Goal: Task Accomplishment & Management: Use online tool/utility

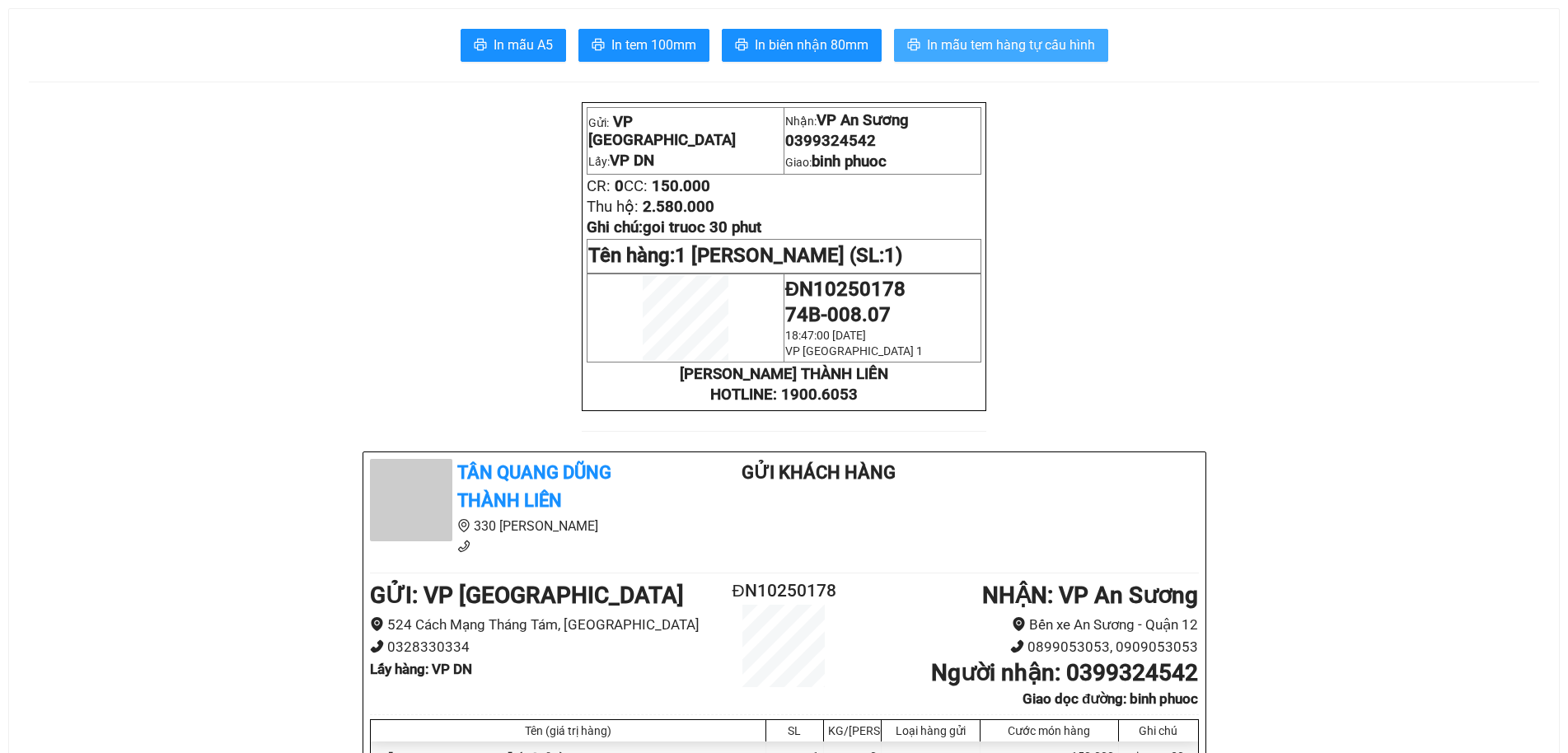
click at [1048, 42] on span "In mẫu tem hàng tự cấu hình" at bounding box center [1010, 44] width 168 height 21
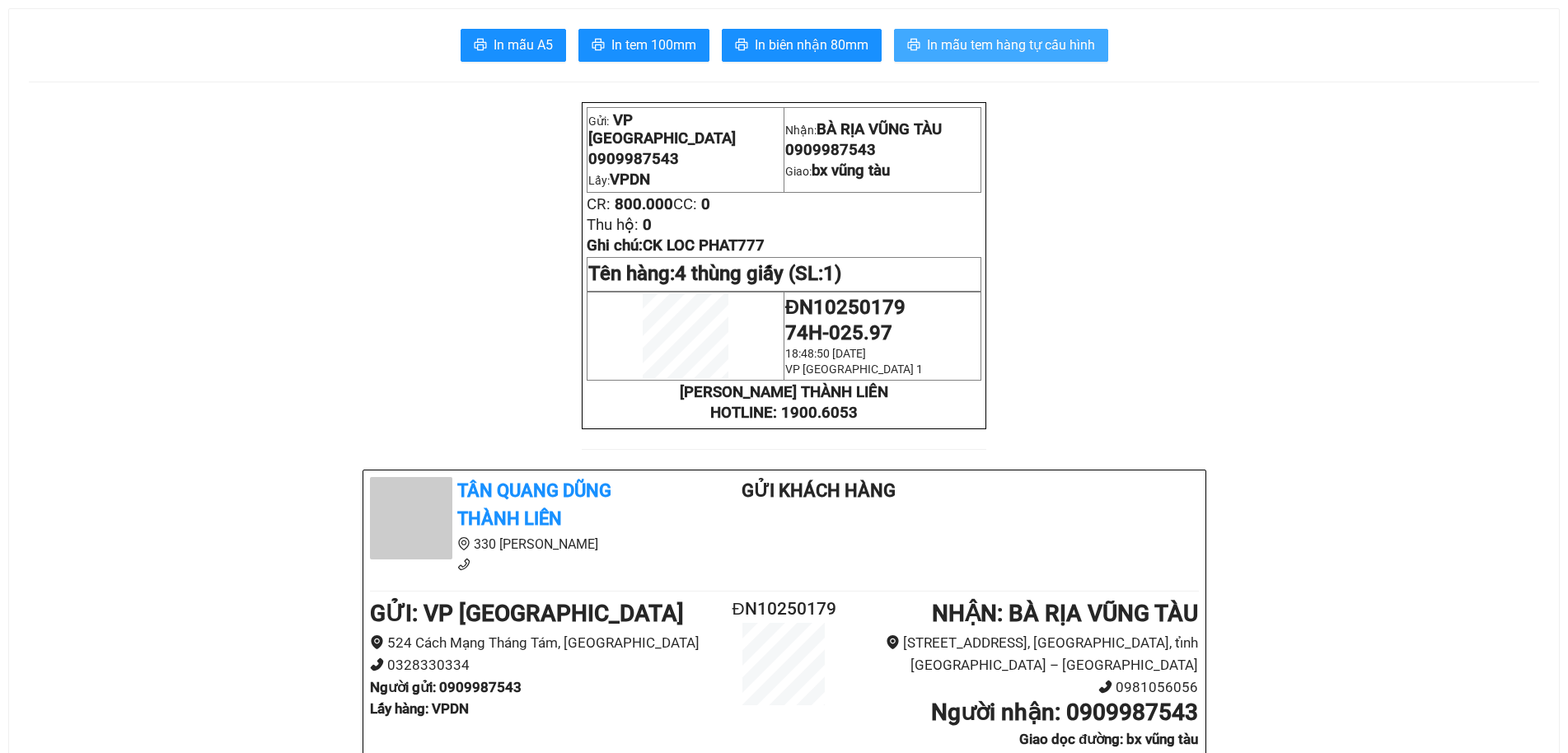
click at [985, 31] on button "In mẫu tem hàng tự cấu hình" at bounding box center [1001, 45] width 214 height 33
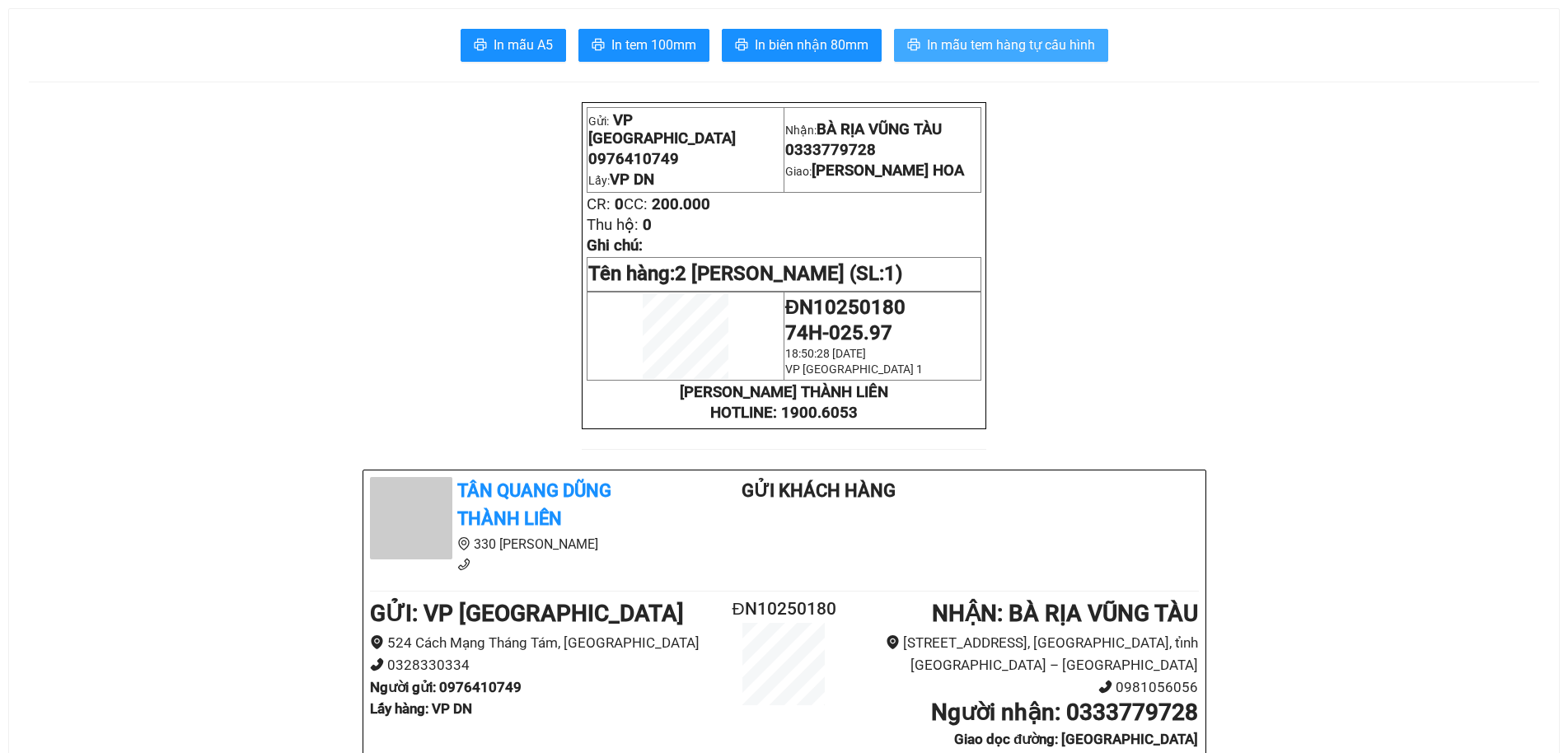
click at [1048, 30] on button "In mẫu tem hàng tự cấu hình" at bounding box center [1001, 45] width 214 height 33
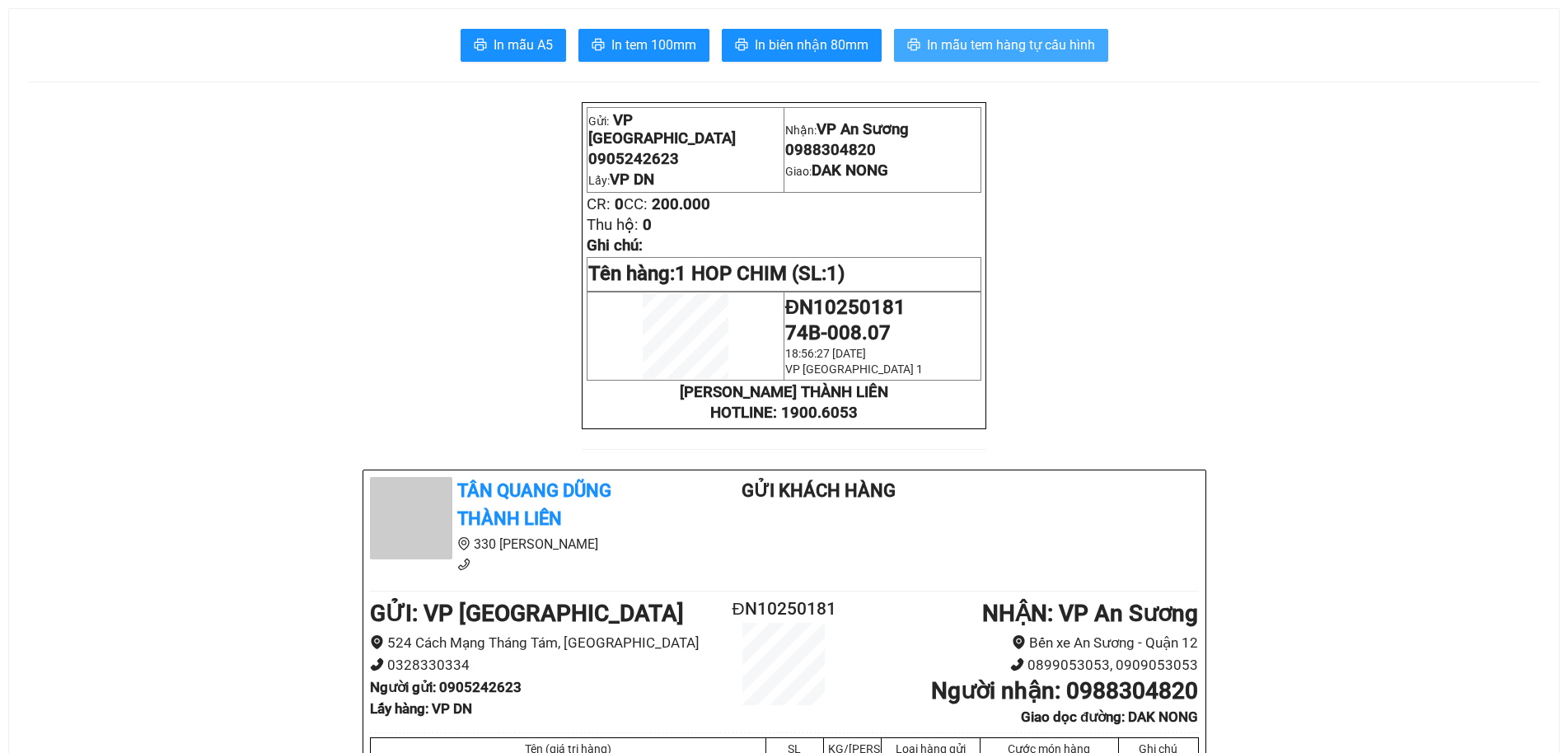
click at [1034, 43] on span "In mẫu tem hàng tự cấu hình" at bounding box center [1010, 44] width 168 height 21
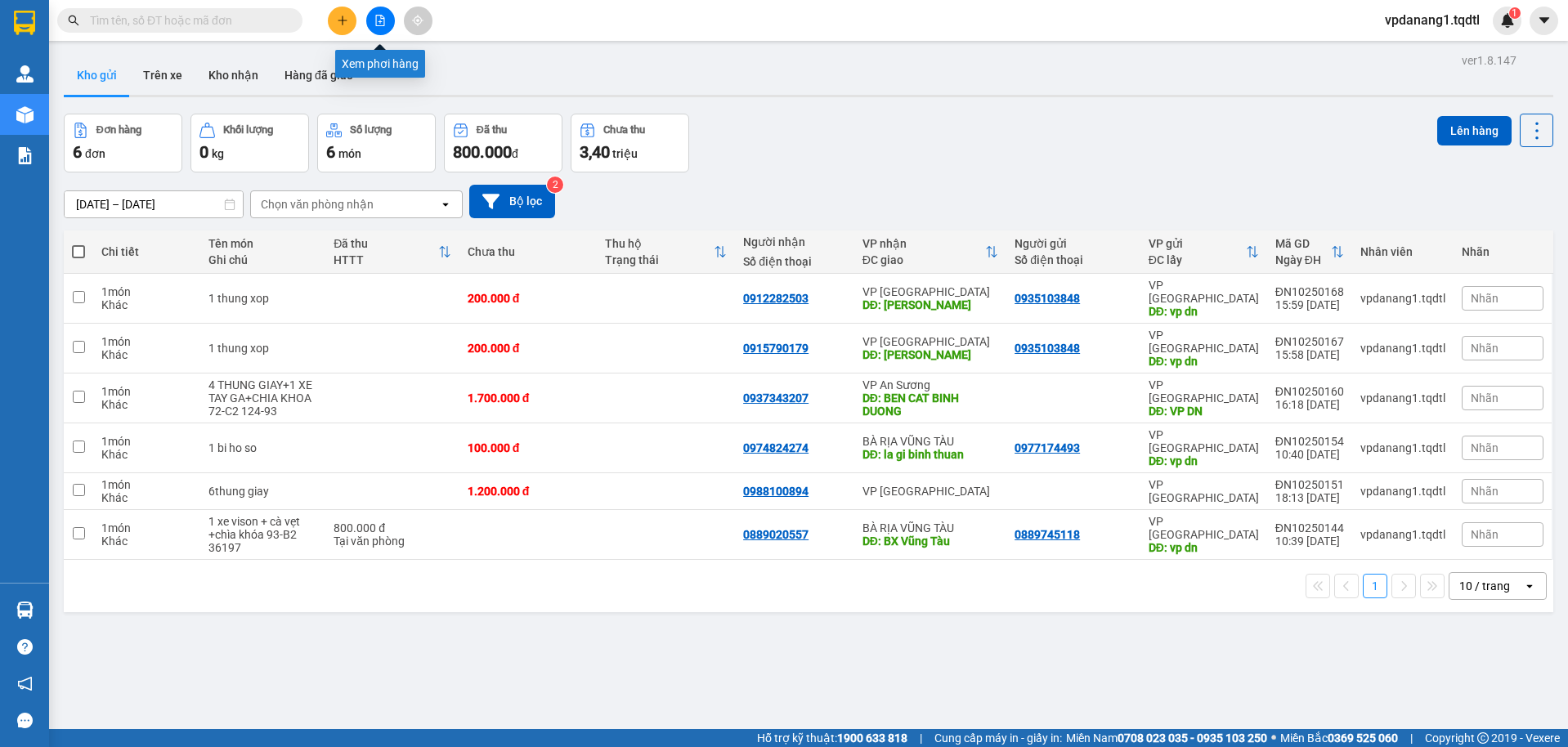
click at [382, 17] on icon "file-add" at bounding box center [381, 21] width 12 height 12
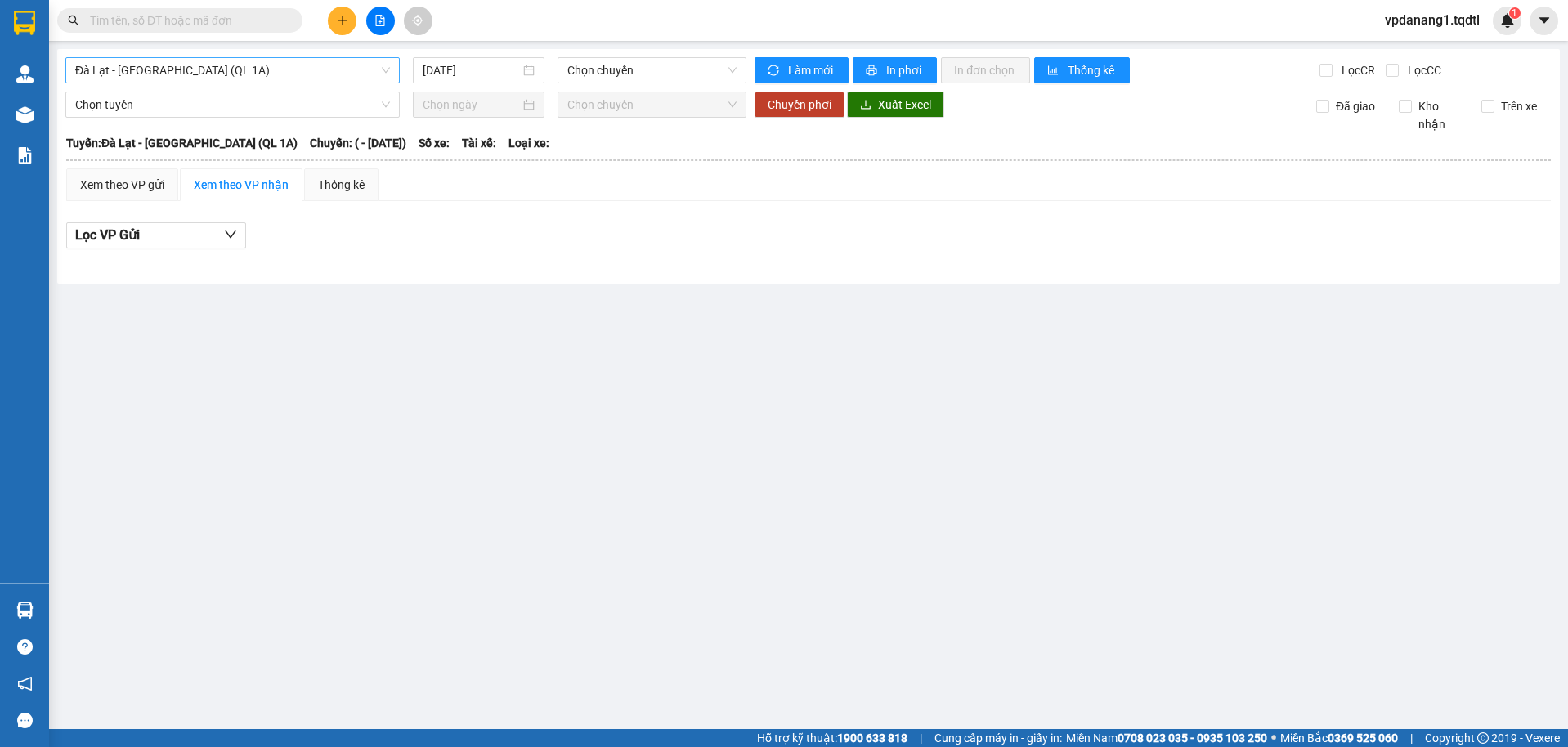
click at [280, 79] on span "Đà Lạt - [GEOGRAPHIC_DATA] (QL 1A)" at bounding box center [233, 70] width 315 height 25
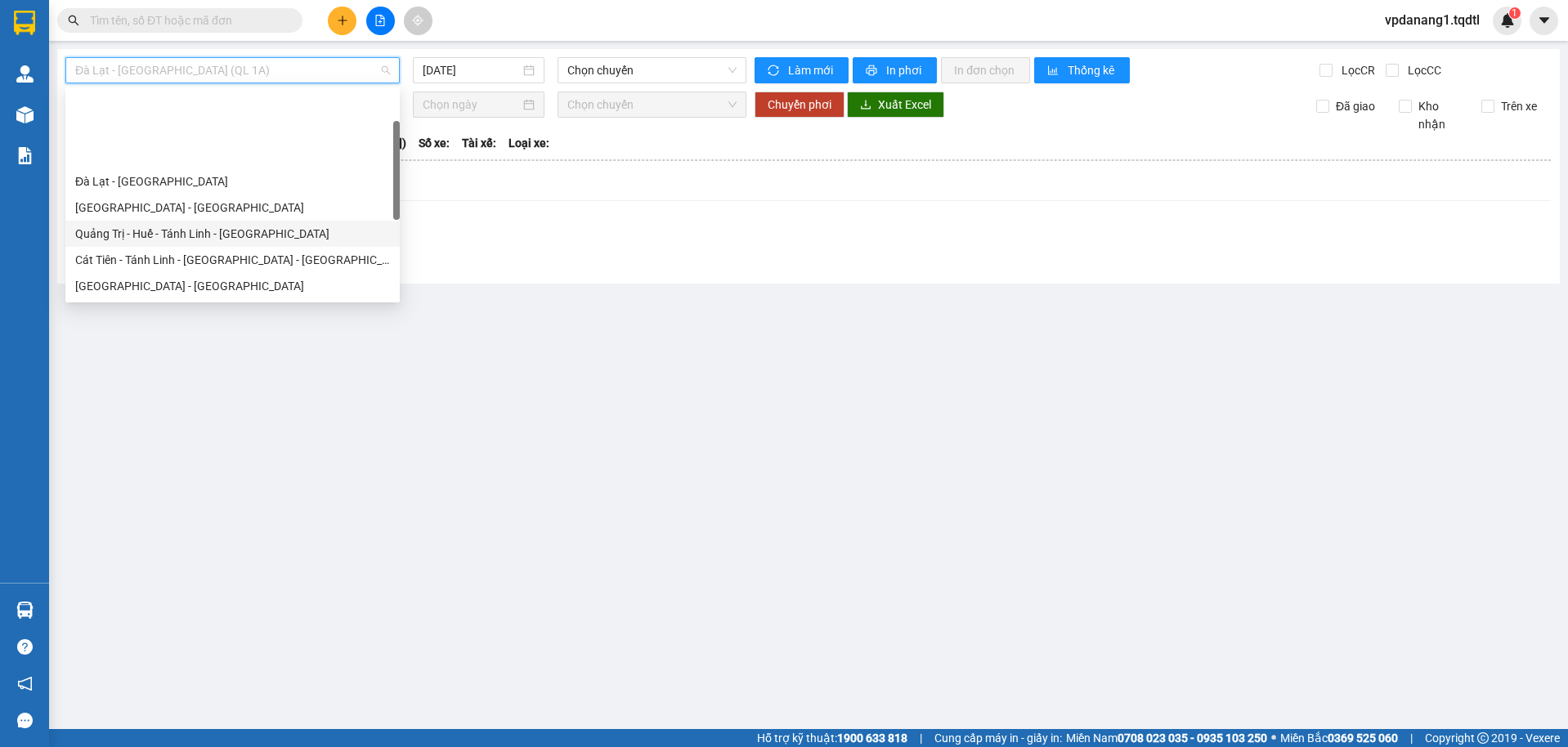
scroll to position [163, 0]
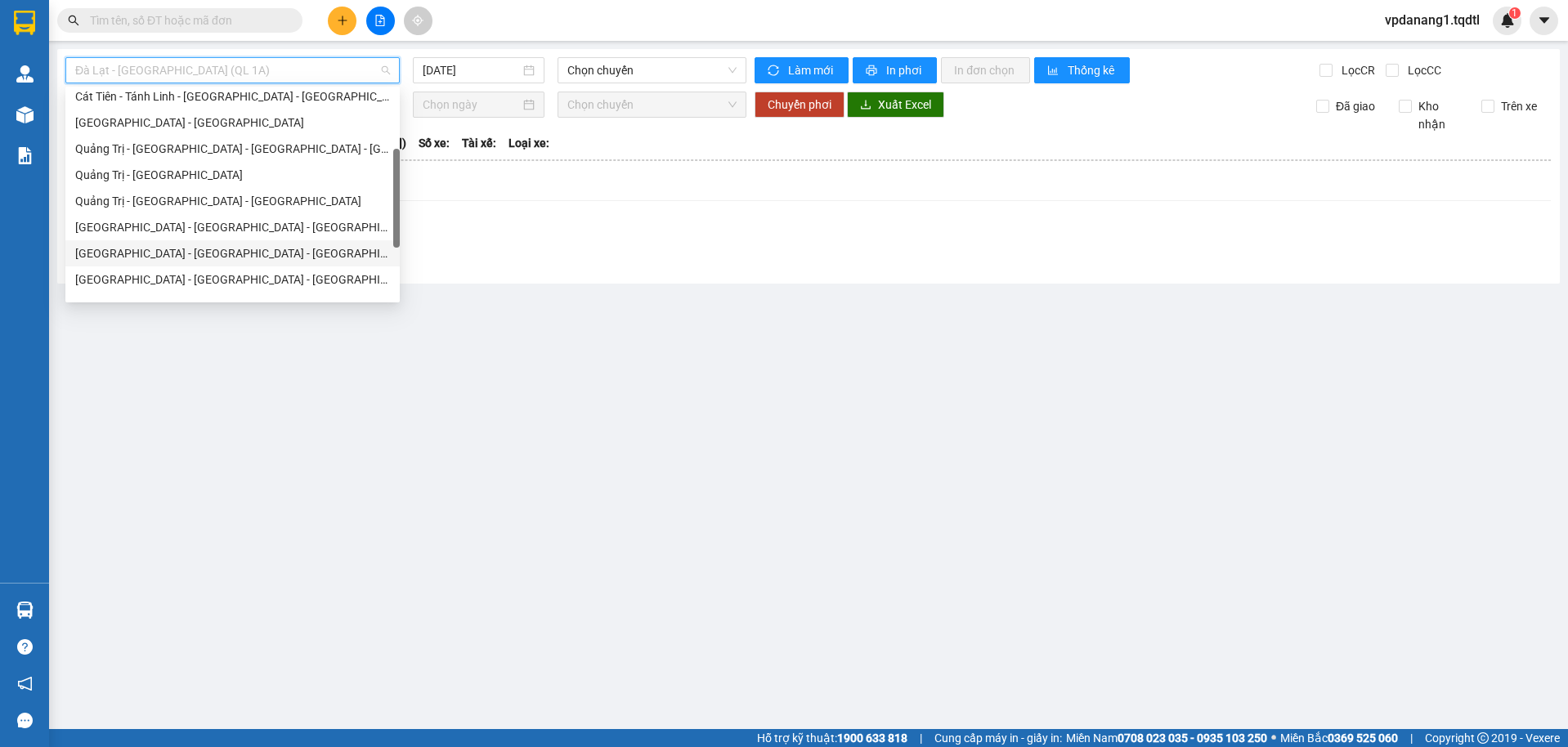
click at [221, 255] on div "[GEOGRAPHIC_DATA] - [GEOGRAPHIC_DATA] - [GEOGRAPHIC_DATA]" at bounding box center [233, 254] width 315 height 18
type input "[DATE]"
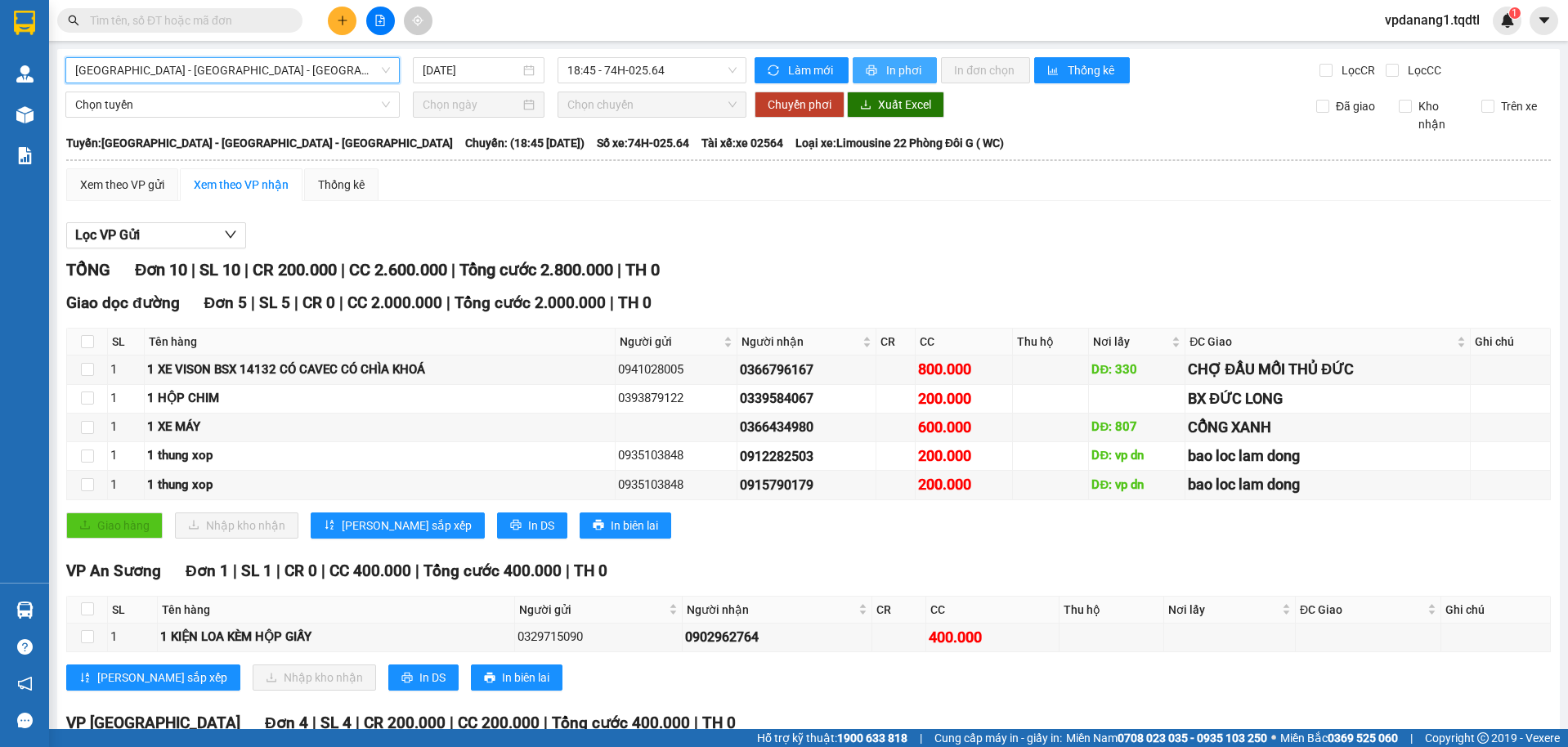
click at [901, 70] on span "In phơi" at bounding box center [905, 70] width 37 height 18
click at [251, 71] on span "[GEOGRAPHIC_DATA] - [GEOGRAPHIC_DATA] - [GEOGRAPHIC_DATA]" at bounding box center [233, 70] width 315 height 25
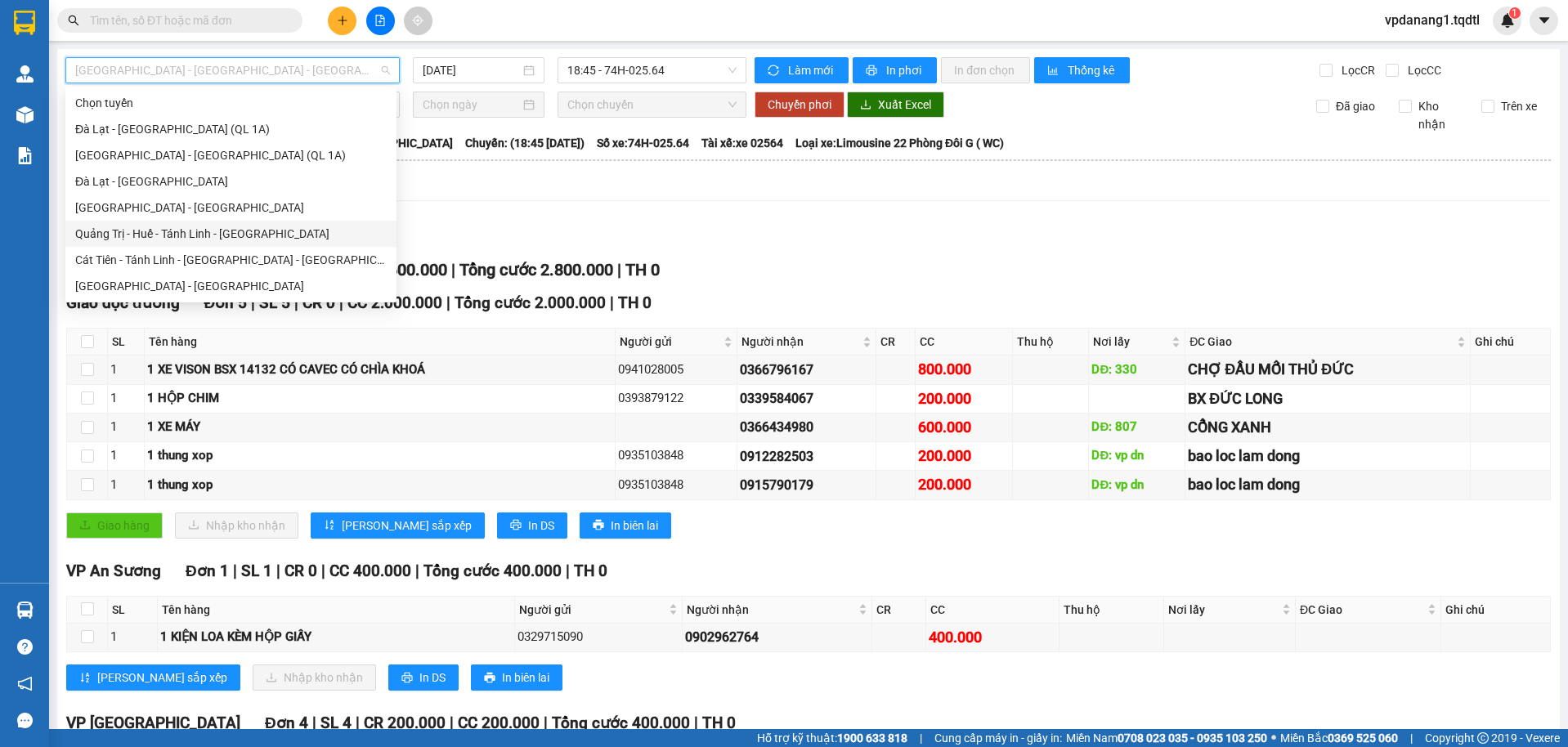
click at [265, 231] on div "Quảng Trị - Huế - Tánh Linh - [GEOGRAPHIC_DATA]" at bounding box center [231, 234] width 312 height 18
type input "[DATE]"
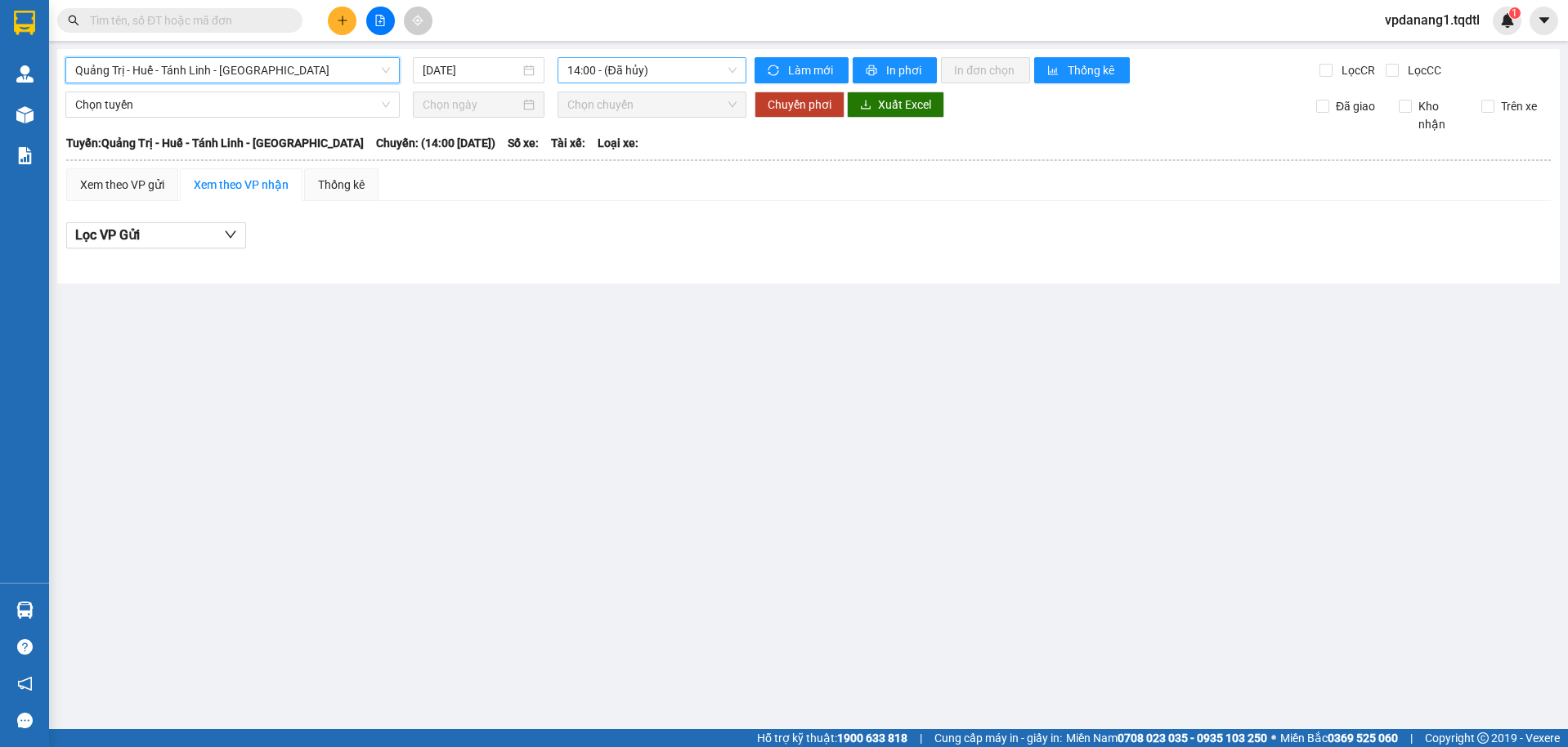
click at [691, 66] on span "14:00 - (Đã hủy)" at bounding box center [652, 70] width 170 height 25
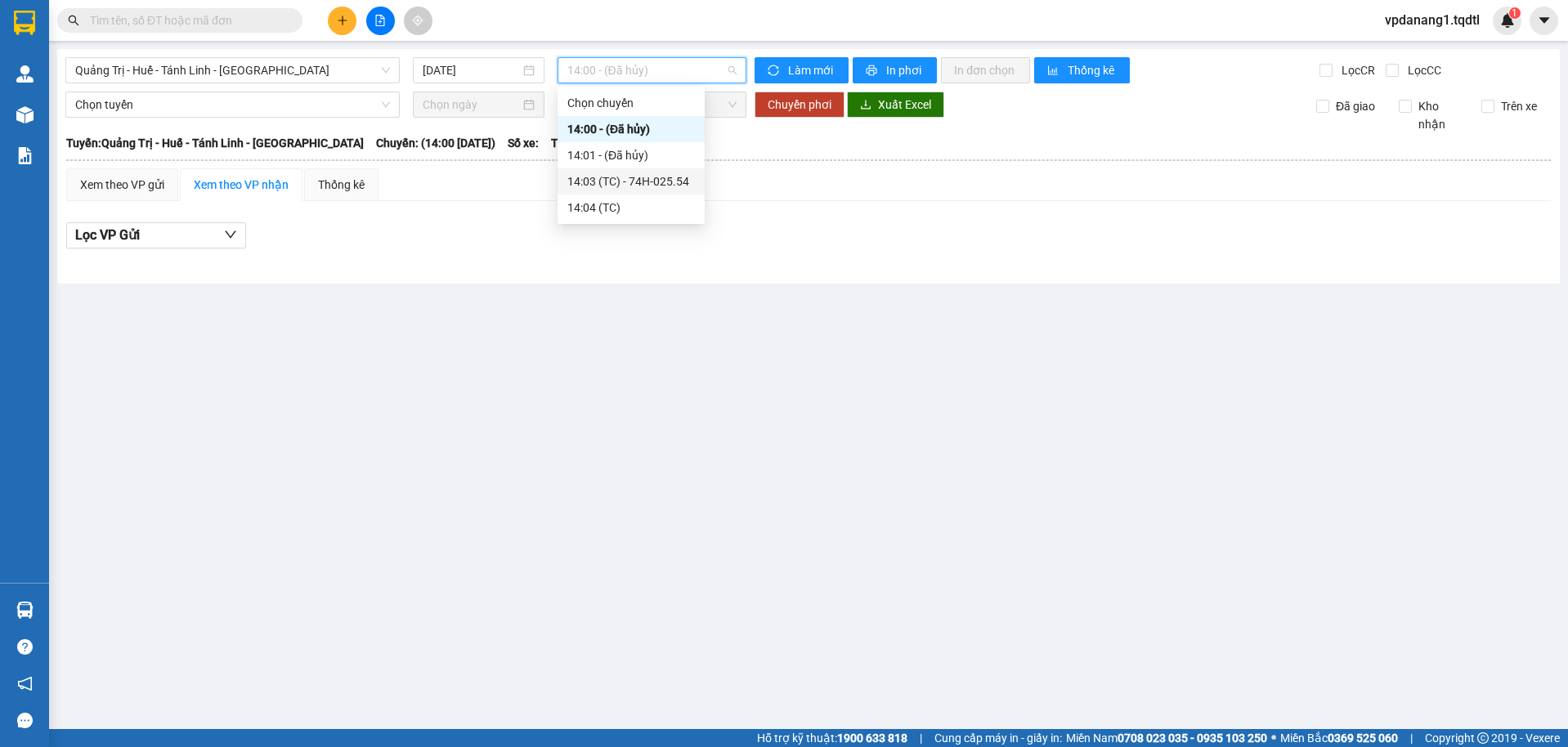
click at [677, 185] on div "14:03 (TC) - 74H-025.54" at bounding box center [631, 182] width 128 height 18
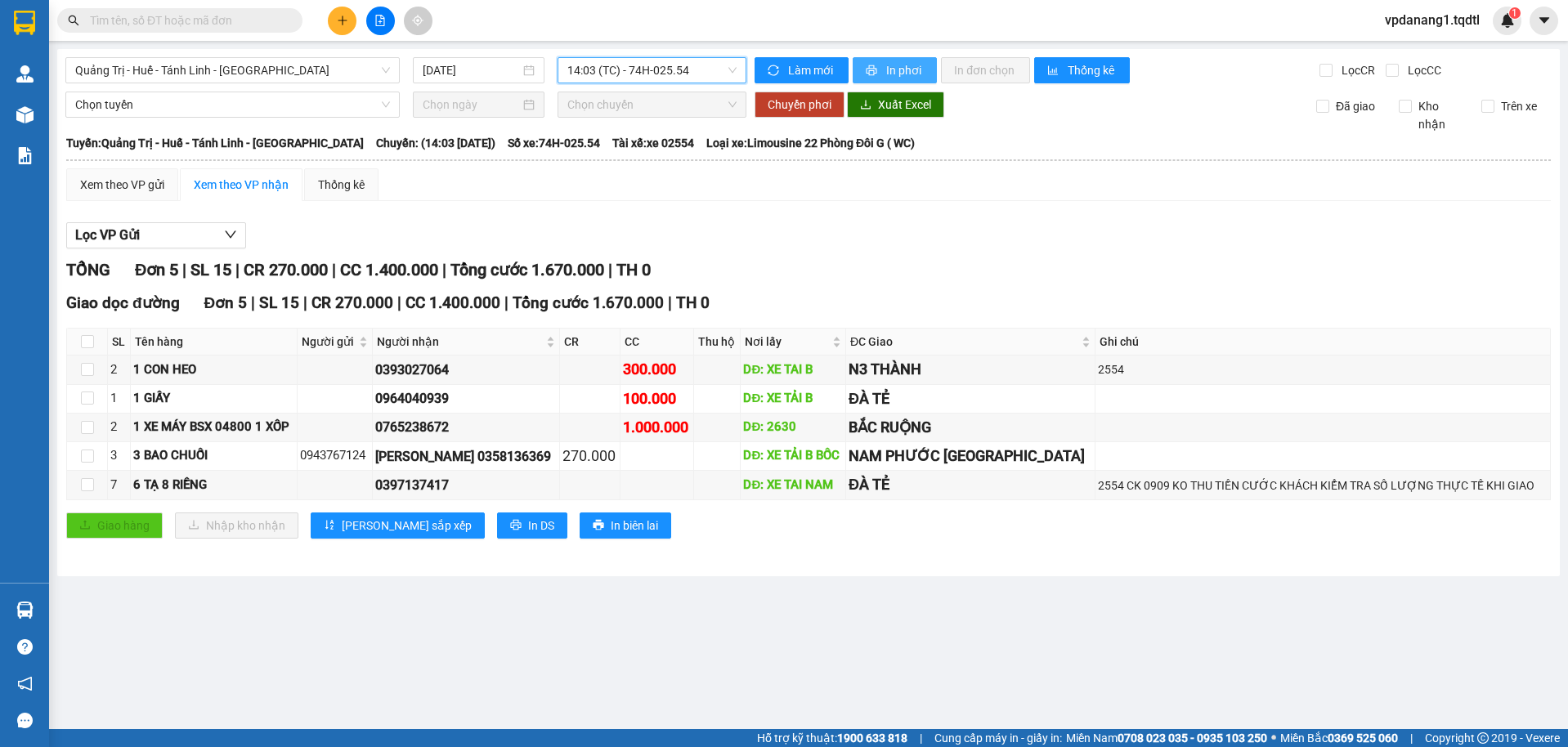
click at [886, 64] on span "In phơi" at bounding box center [905, 70] width 37 height 18
click at [313, 72] on span "Quảng Trị - Huế - Tánh Linh - [GEOGRAPHIC_DATA]" at bounding box center [233, 70] width 315 height 25
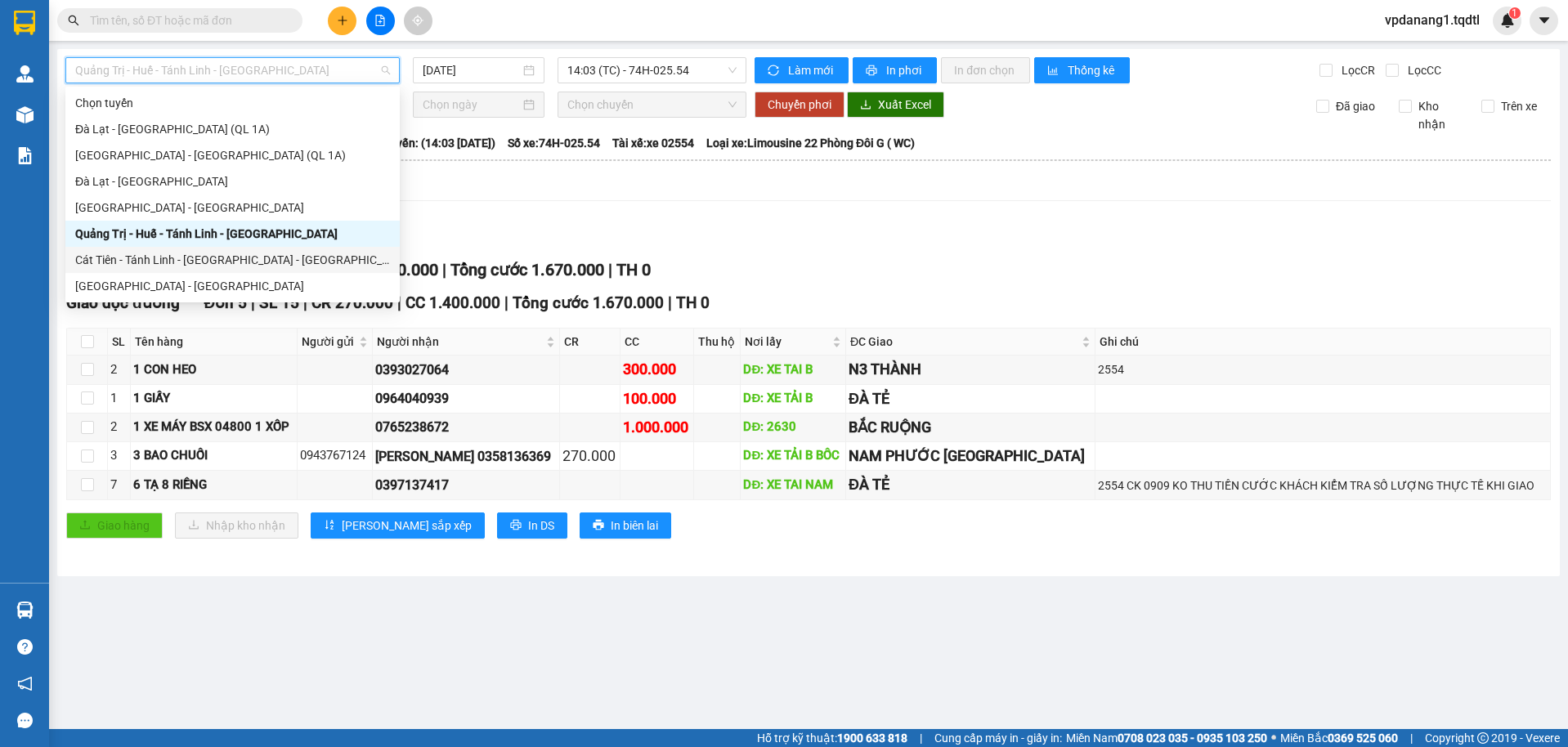
scroll to position [82, 0]
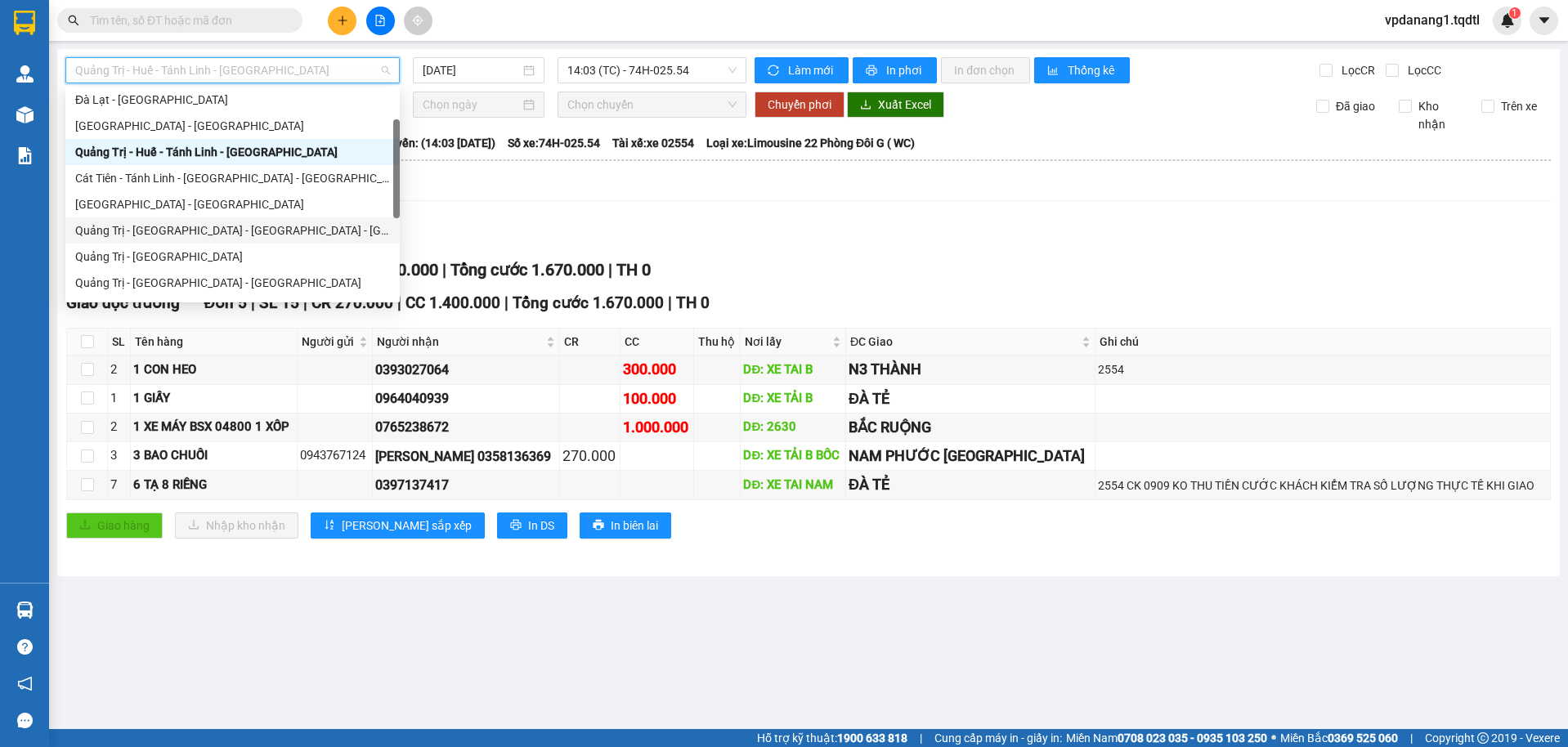
click at [257, 230] on div "Quảng Trị - [GEOGRAPHIC_DATA] - [GEOGRAPHIC_DATA] - [GEOGRAPHIC_DATA]" at bounding box center [233, 230] width 315 height 18
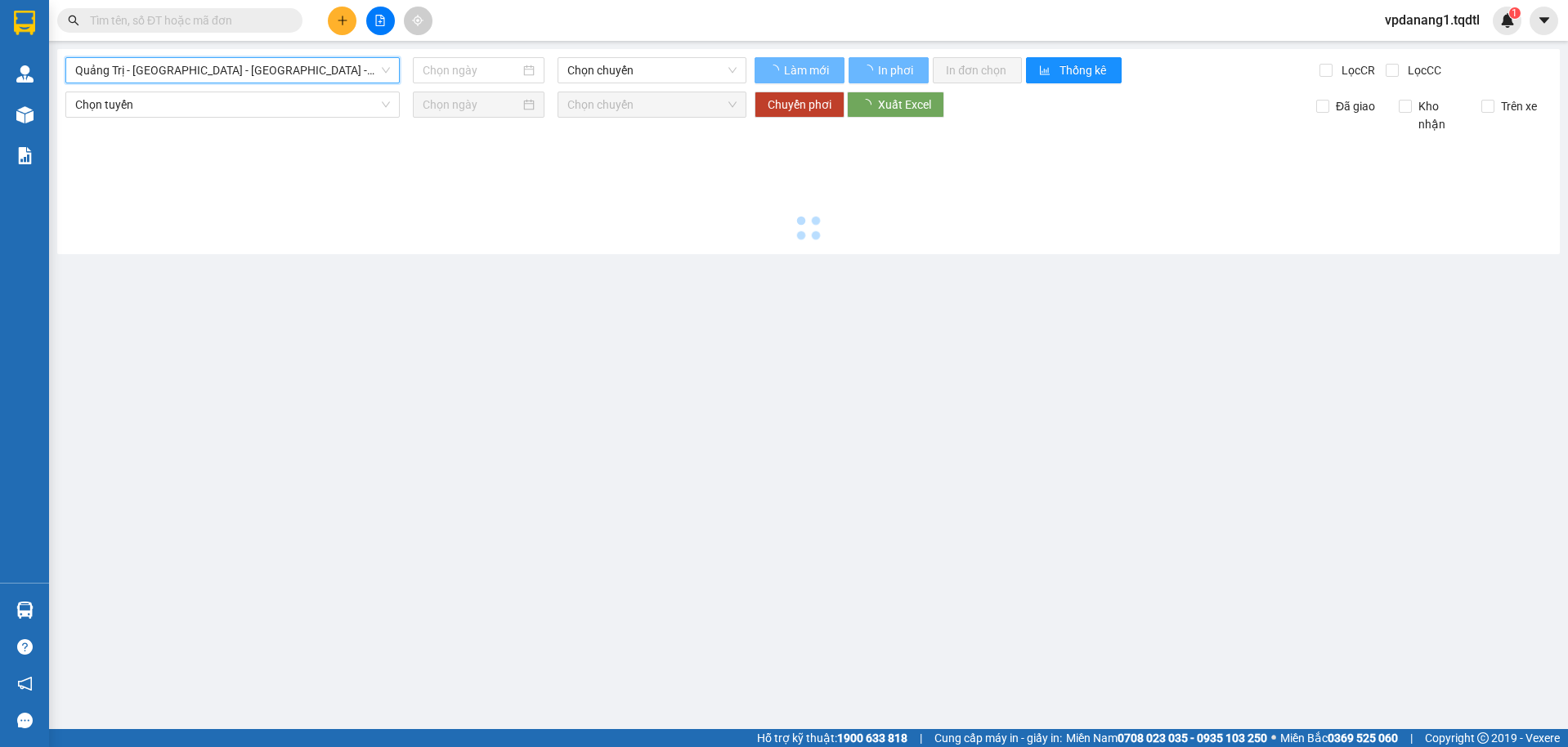
type input "[DATE]"
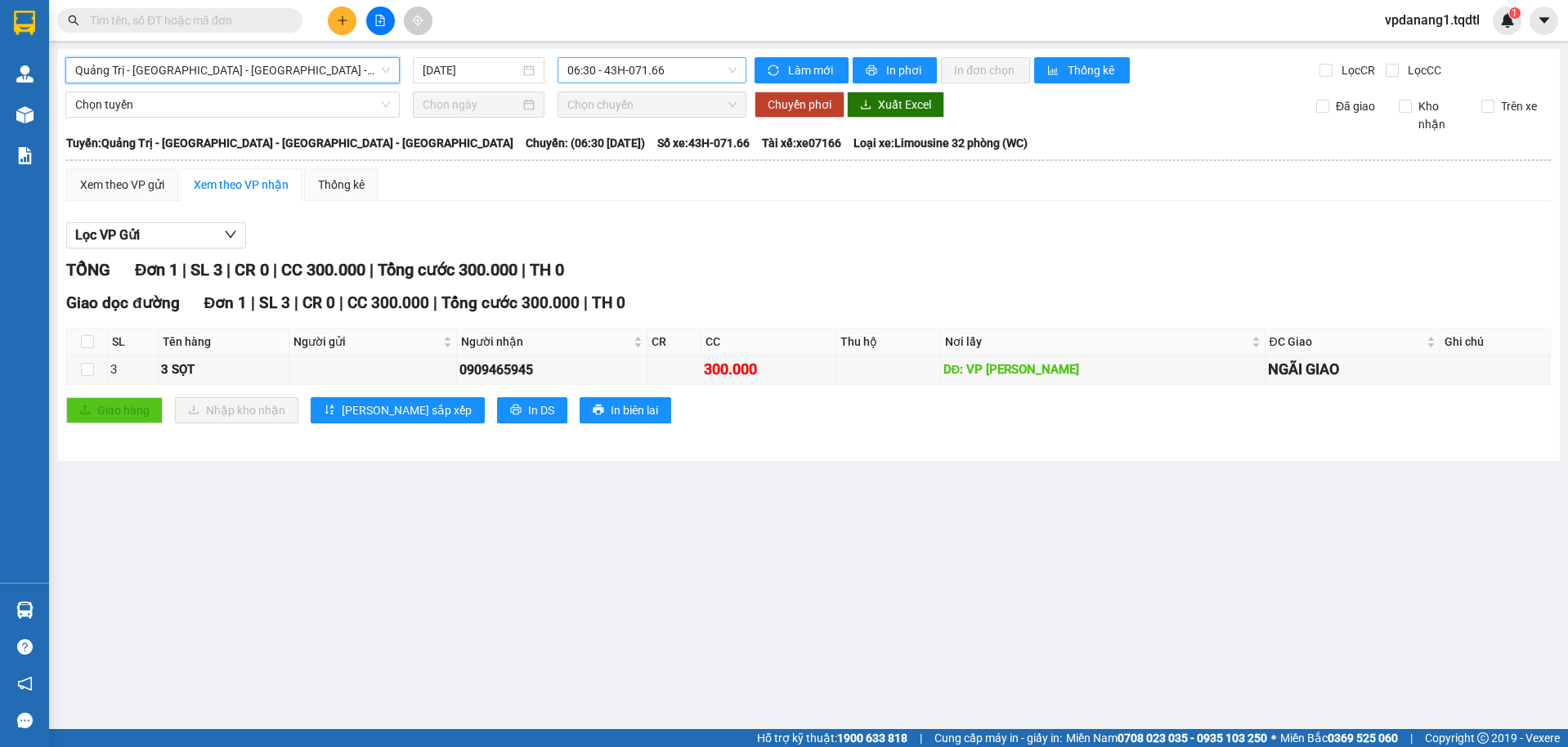
click at [685, 71] on span "06:30 - 43H-071.66" at bounding box center [652, 70] width 170 height 25
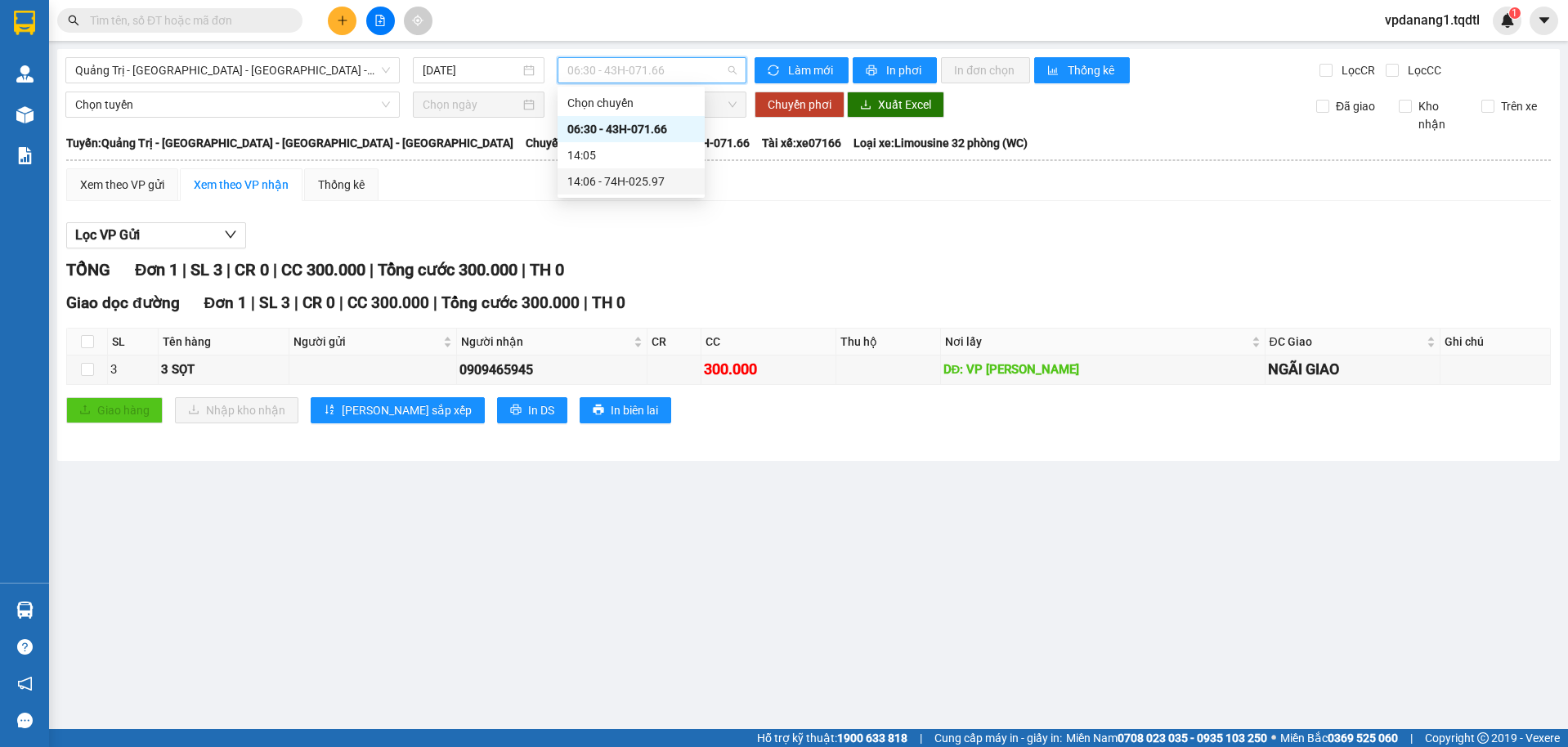
click at [668, 182] on div "14:06 - 74H-025.97" at bounding box center [631, 182] width 128 height 18
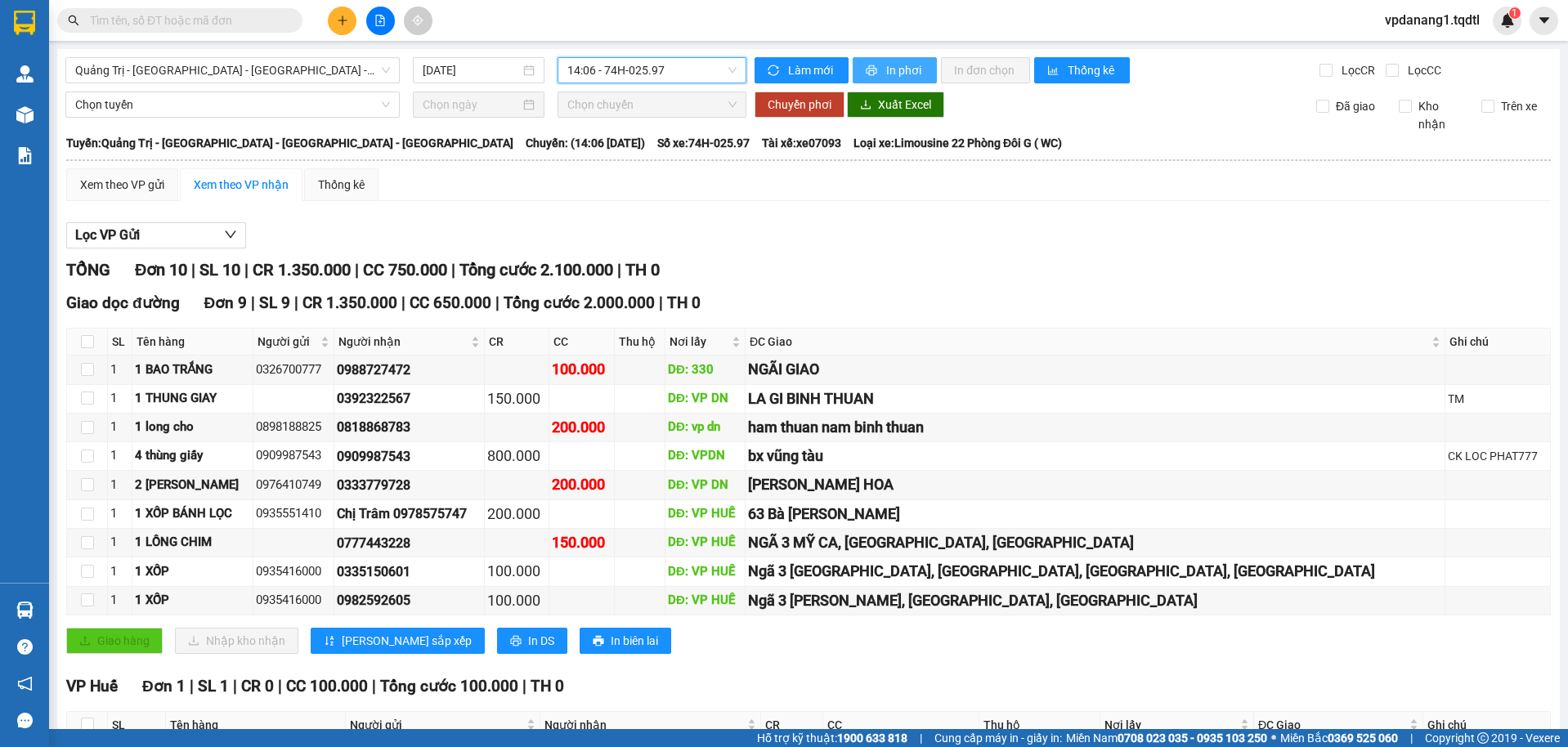
click at [901, 68] on span "In phơi" at bounding box center [905, 70] width 37 height 18
click at [299, 74] on span "Quảng Trị - [GEOGRAPHIC_DATA] - [GEOGRAPHIC_DATA] - [GEOGRAPHIC_DATA]" at bounding box center [233, 70] width 315 height 25
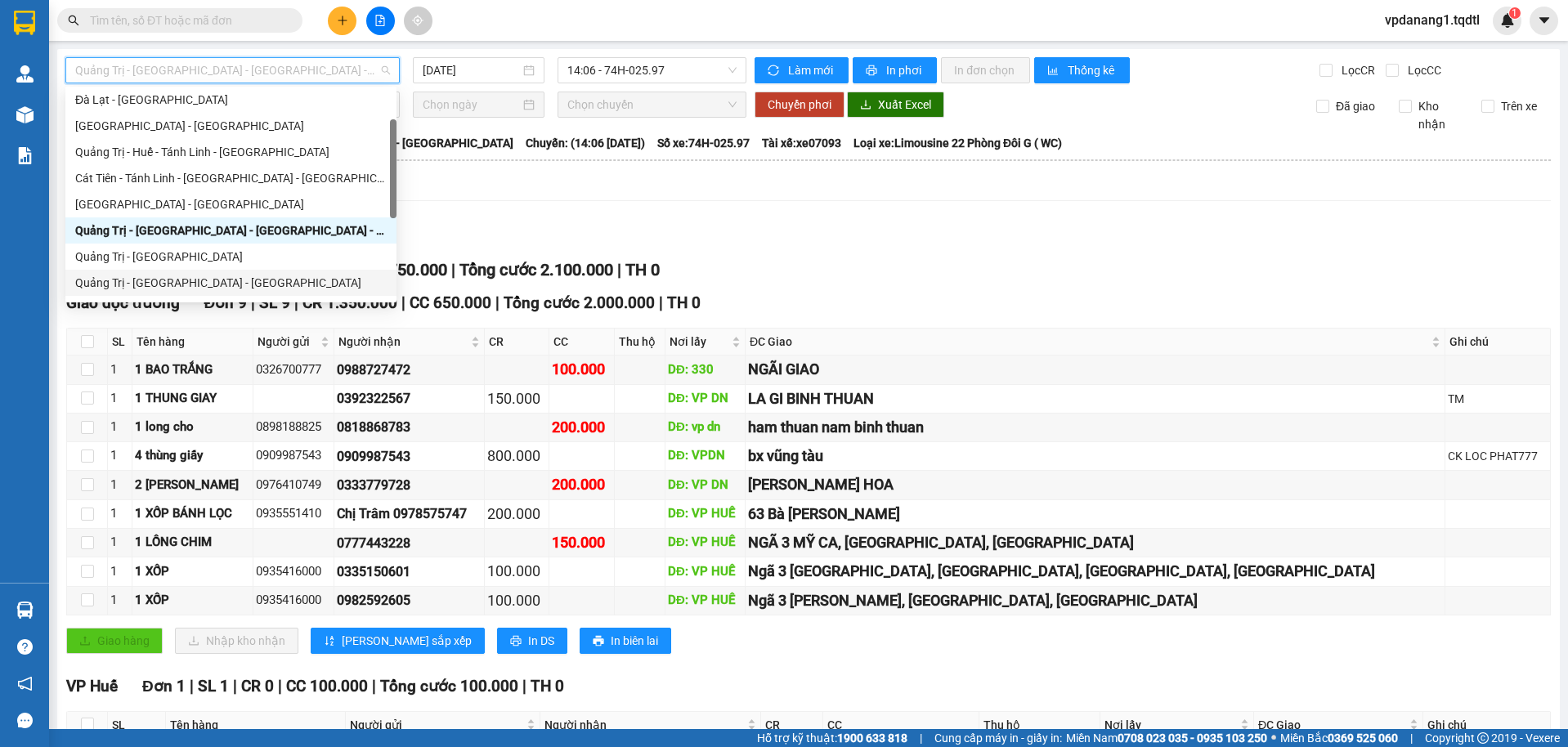
click at [263, 282] on div "Quảng Trị - [GEOGRAPHIC_DATA] - [GEOGRAPHIC_DATA]" at bounding box center [231, 283] width 312 height 18
type input "[DATE]"
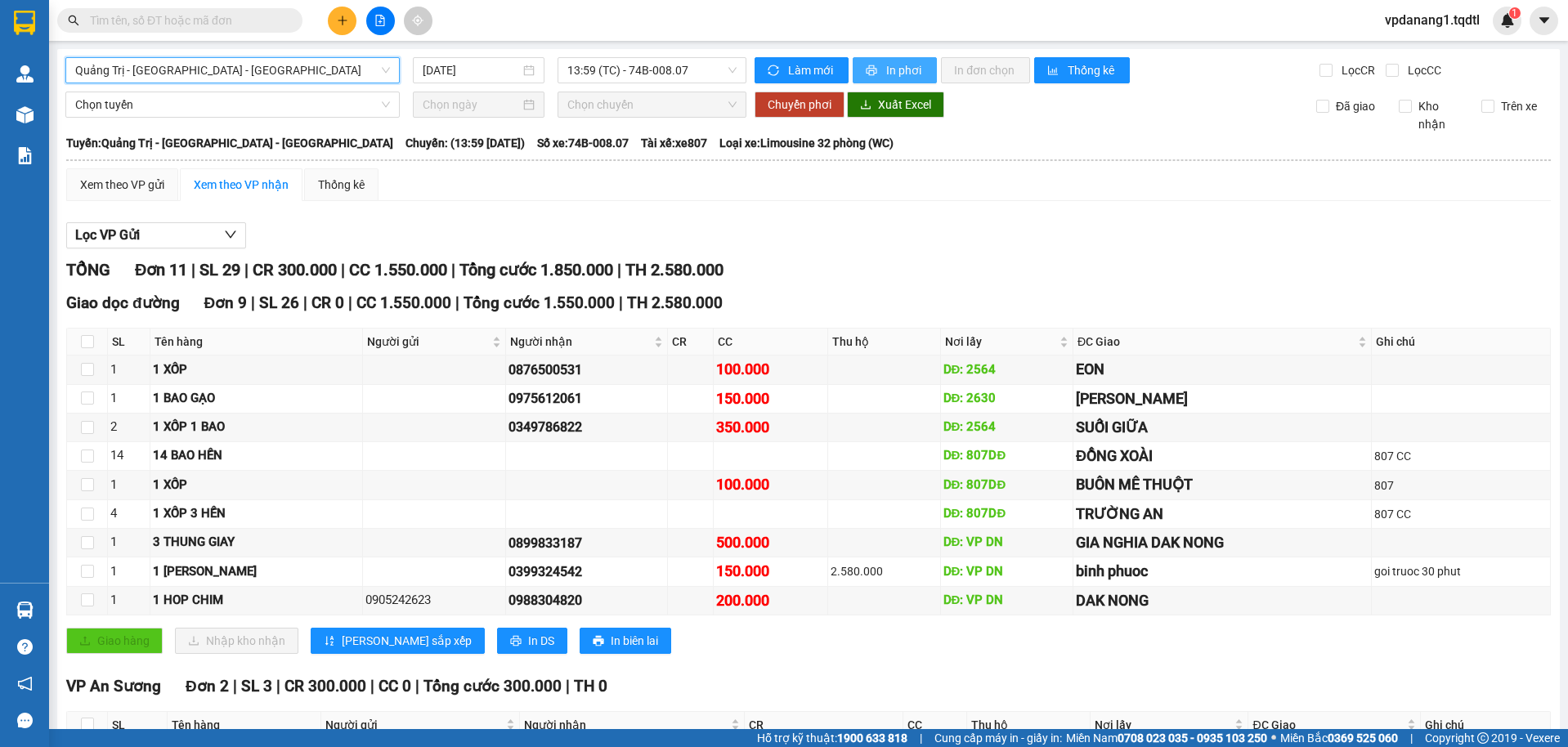
click at [886, 70] on span "In phơi" at bounding box center [905, 70] width 37 height 18
click at [698, 73] on span "13:59 (TC) - 74B-008.07" at bounding box center [652, 70] width 170 height 25
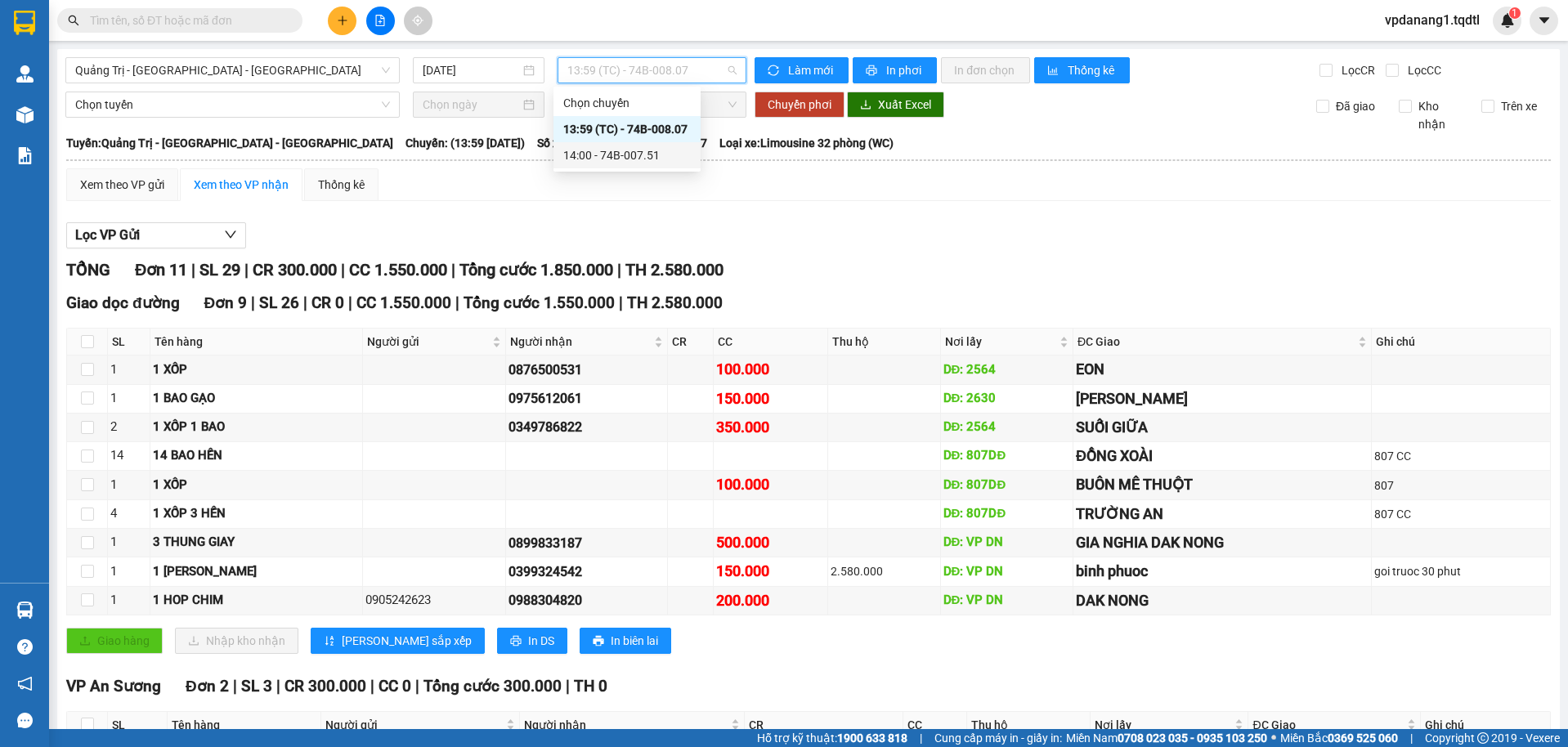
click at [658, 160] on div "14:00 - 74B-007.51" at bounding box center [627, 156] width 128 height 18
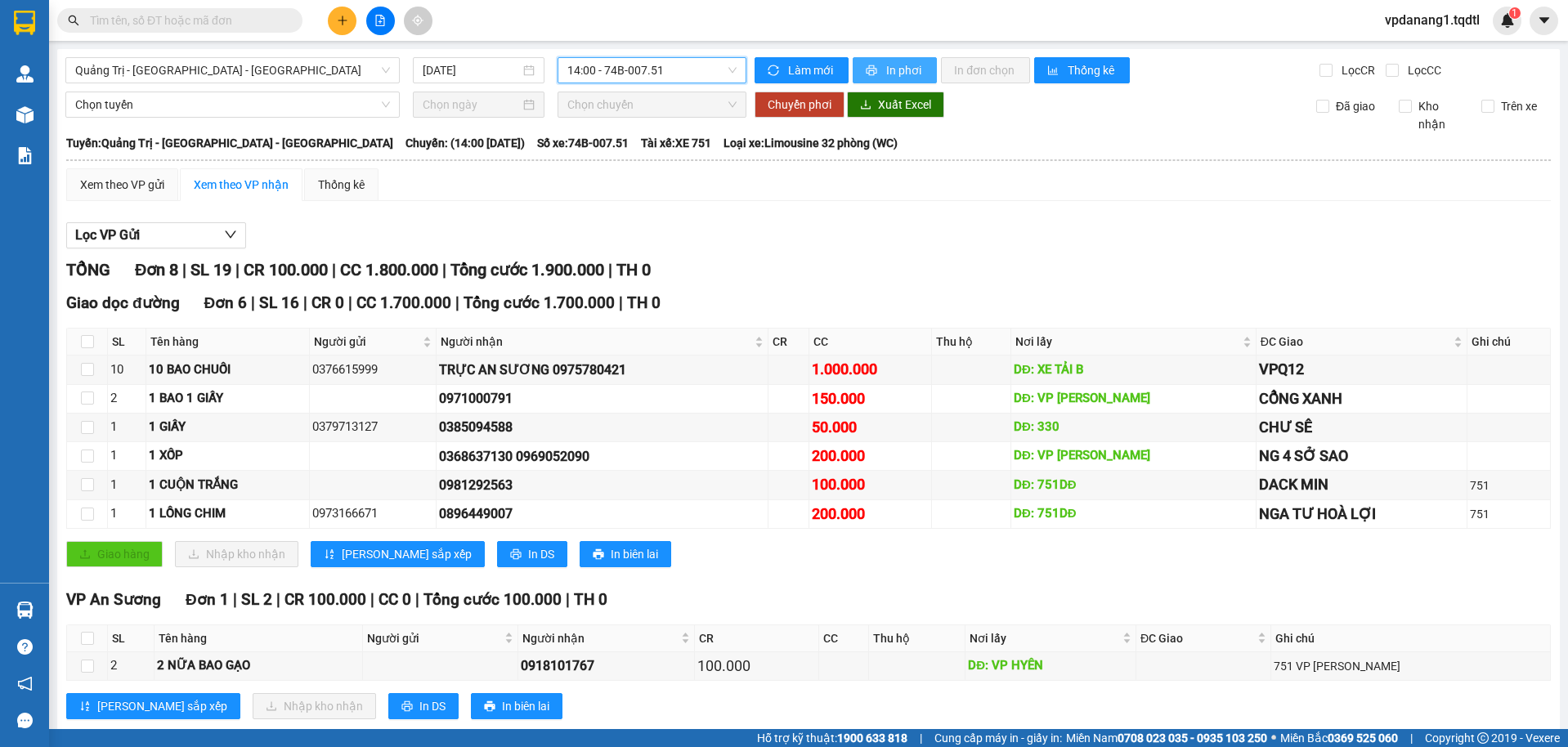
click at [898, 67] on span "In phơi" at bounding box center [905, 70] width 37 height 18
click at [312, 71] on span "Quảng Trị - [GEOGRAPHIC_DATA] - [GEOGRAPHIC_DATA]" at bounding box center [233, 70] width 315 height 25
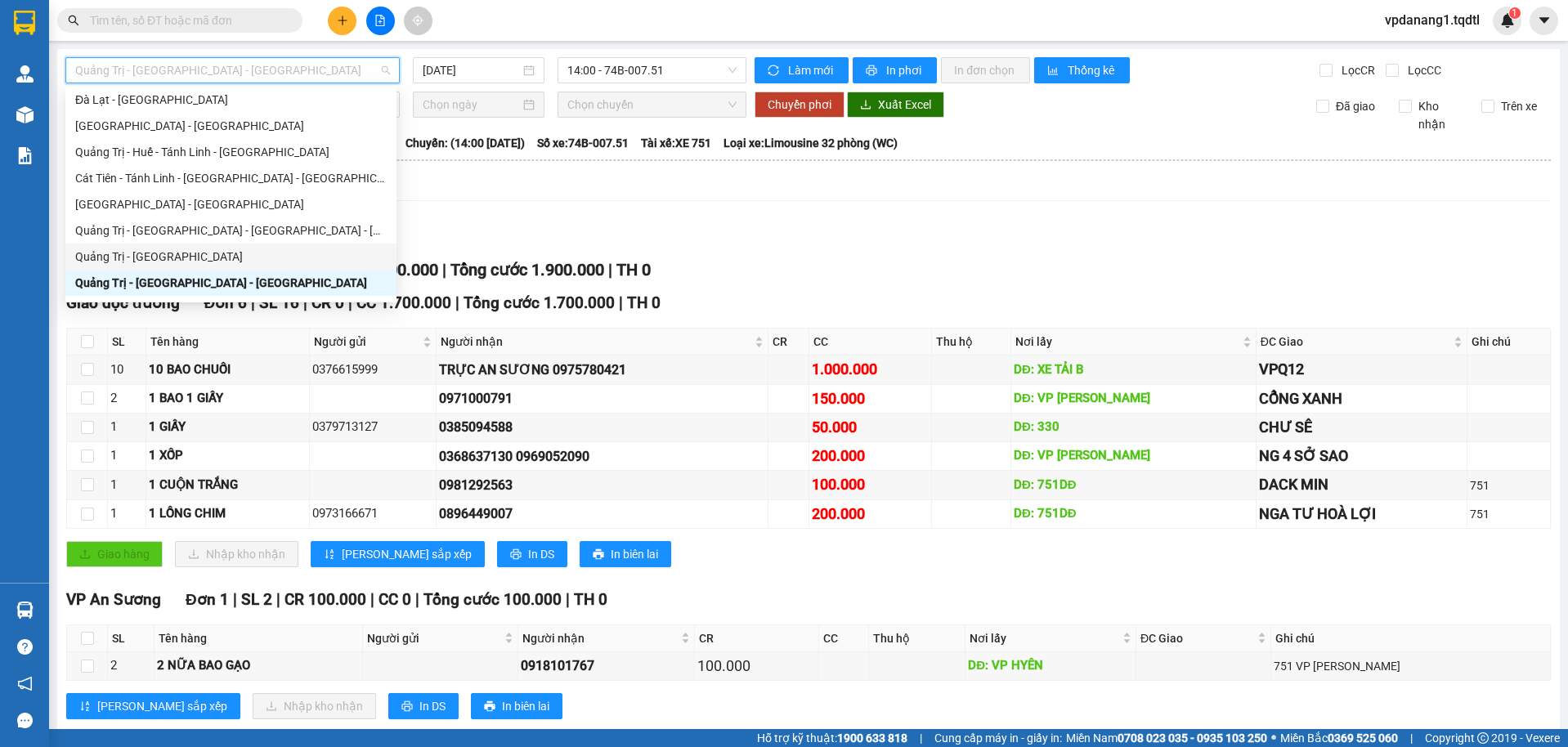
click at [183, 250] on div "Quảng Trị - [GEOGRAPHIC_DATA]" at bounding box center [231, 257] width 312 height 18
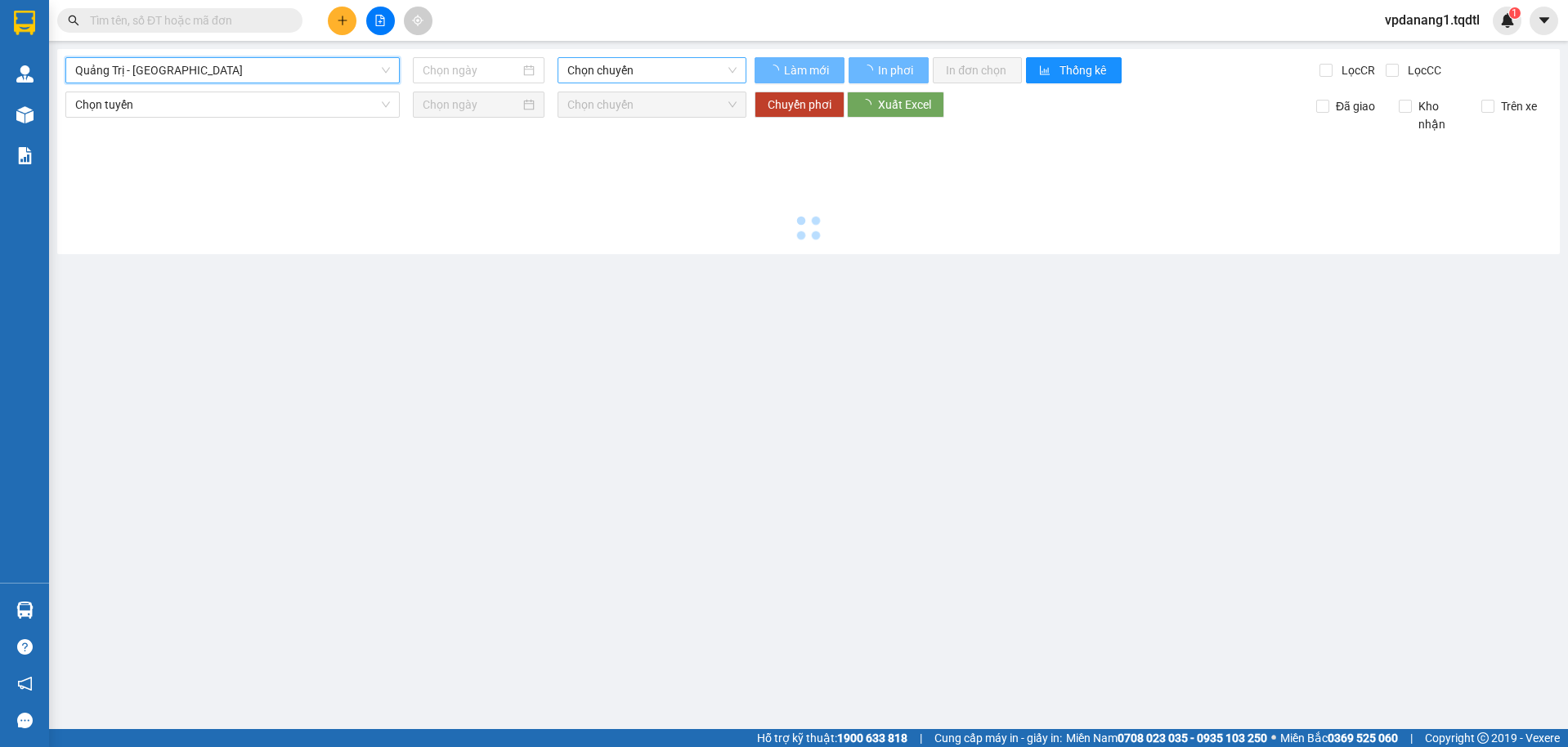
type input "[DATE]"
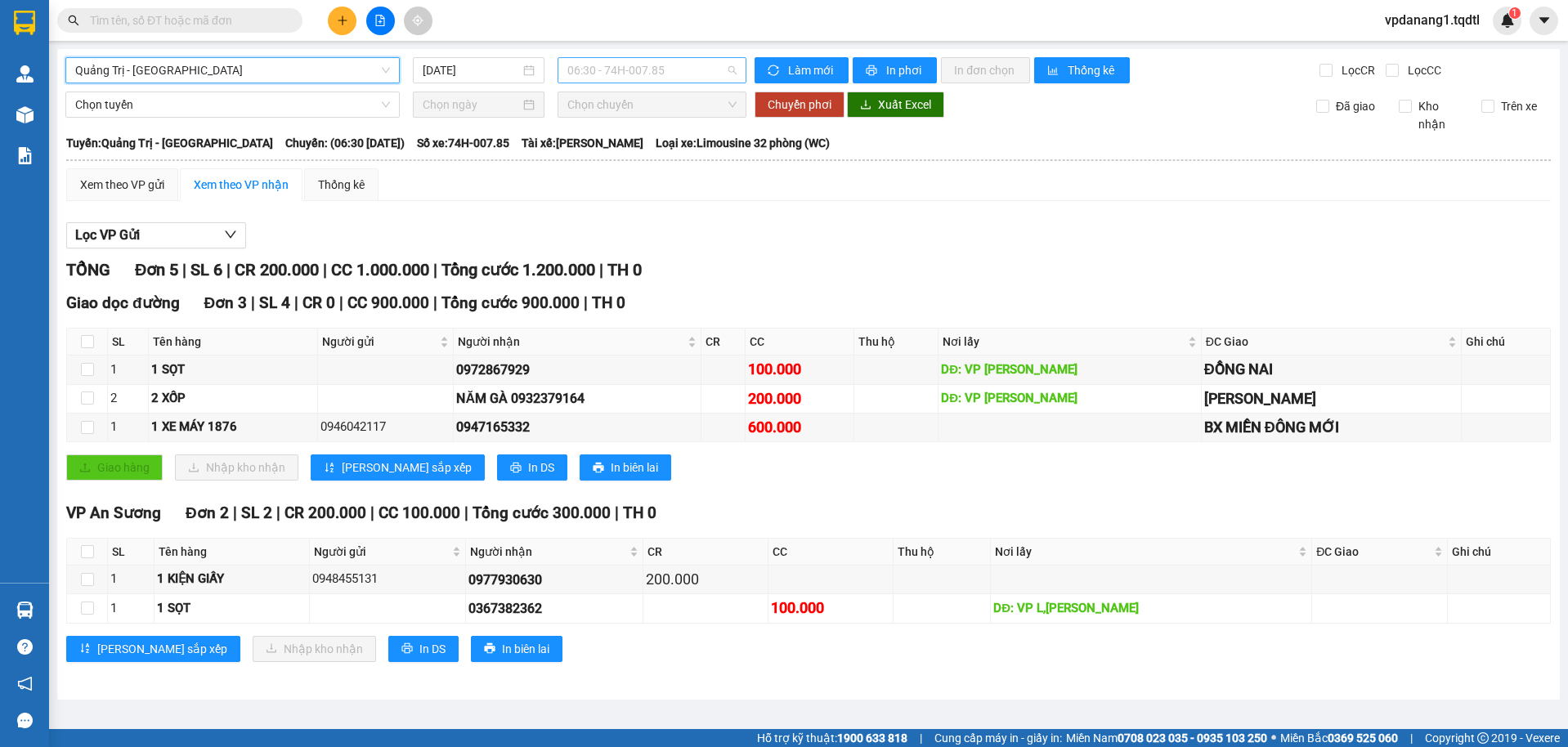
click at [677, 71] on span "06:30 - 74H-007.85" at bounding box center [652, 70] width 170 height 25
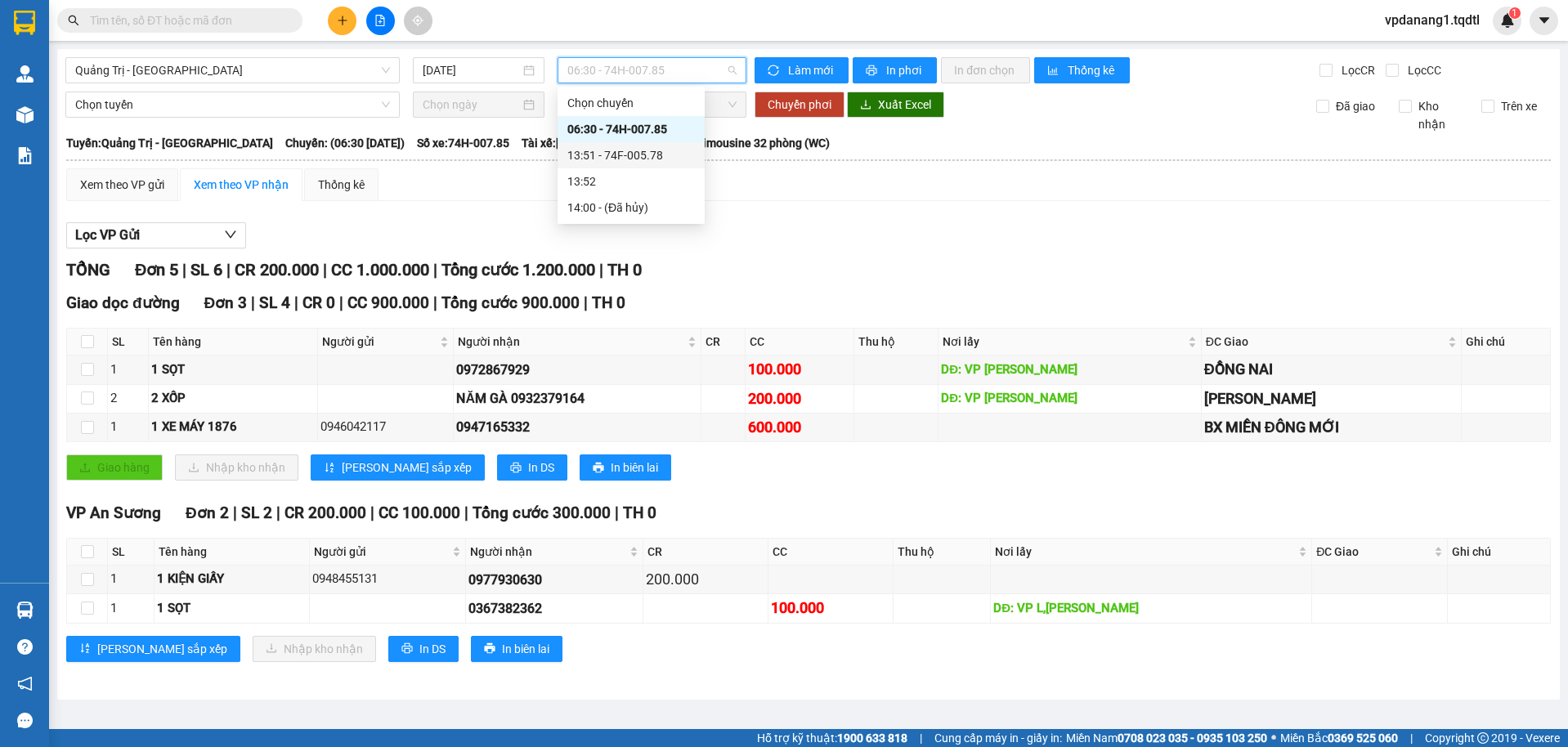
click at [648, 162] on div "13:51 - 74F-005.78" at bounding box center [631, 156] width 128 height 18
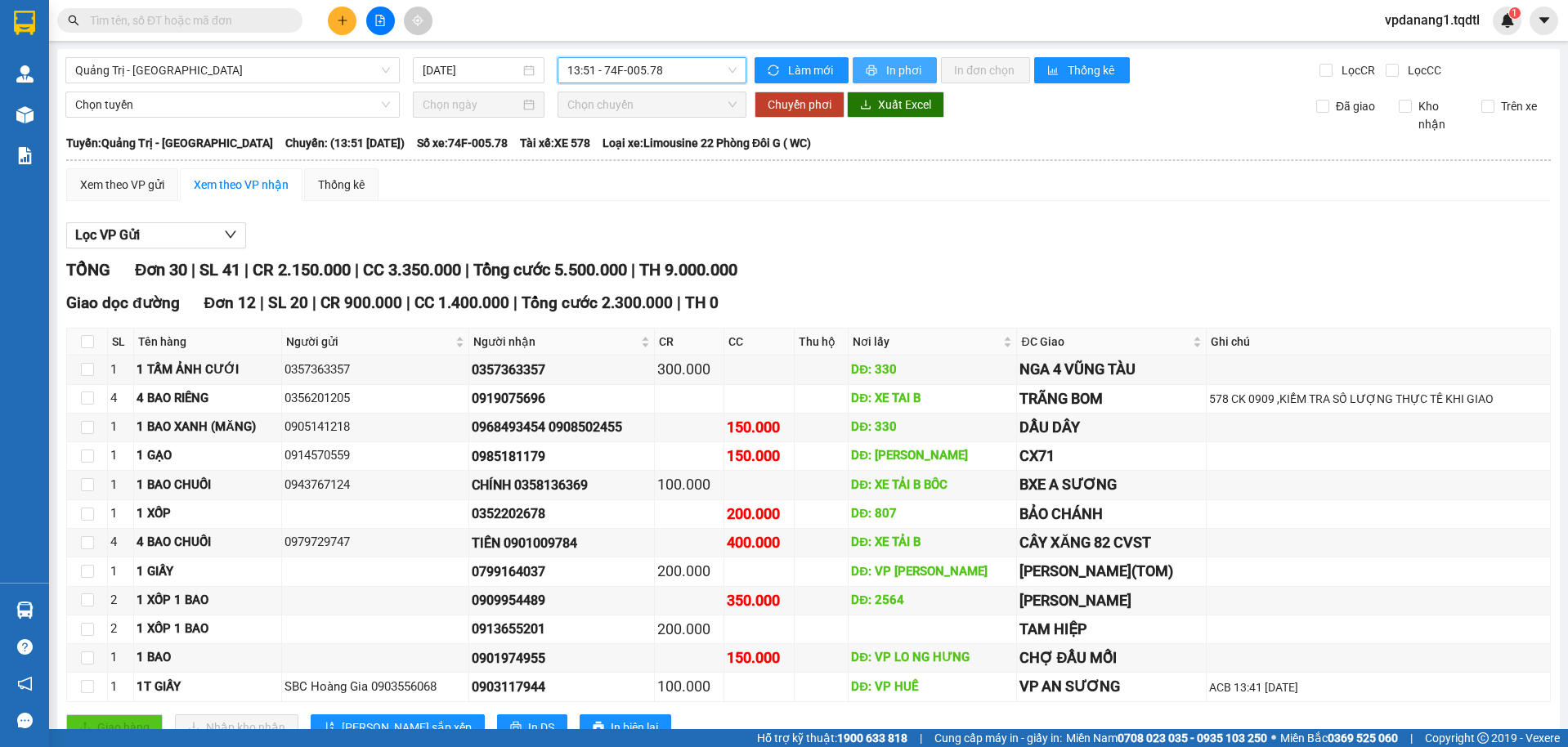
click at [900, 74] on span "In phơi" at bounding box center [905, 70] width 37 height 18
click at [199, 69] on span "Quảng Trị - [GEOGRAPHIC_DATA]" at bounding box center [233, 70] width 315 height 25
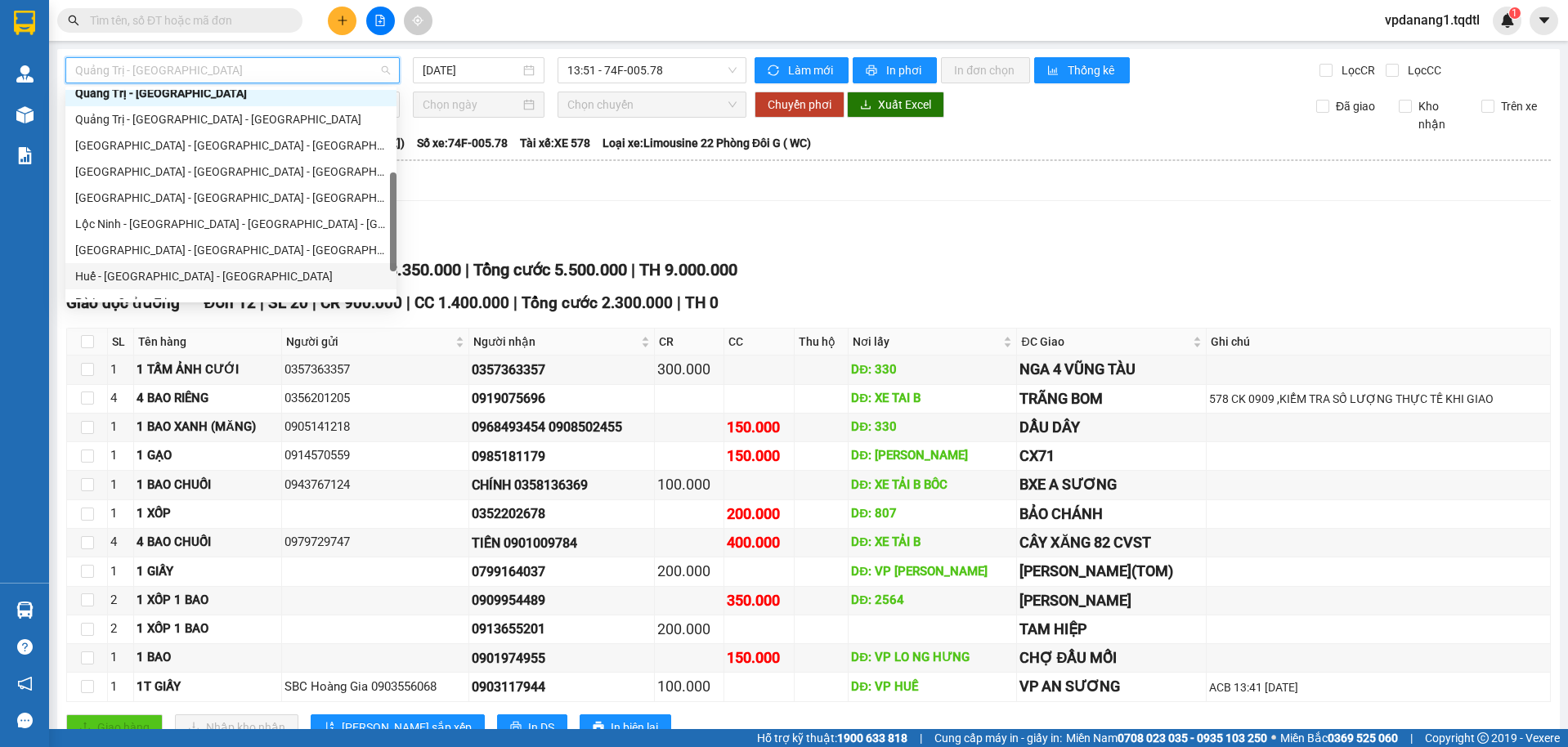
scroll to position [327, 0]
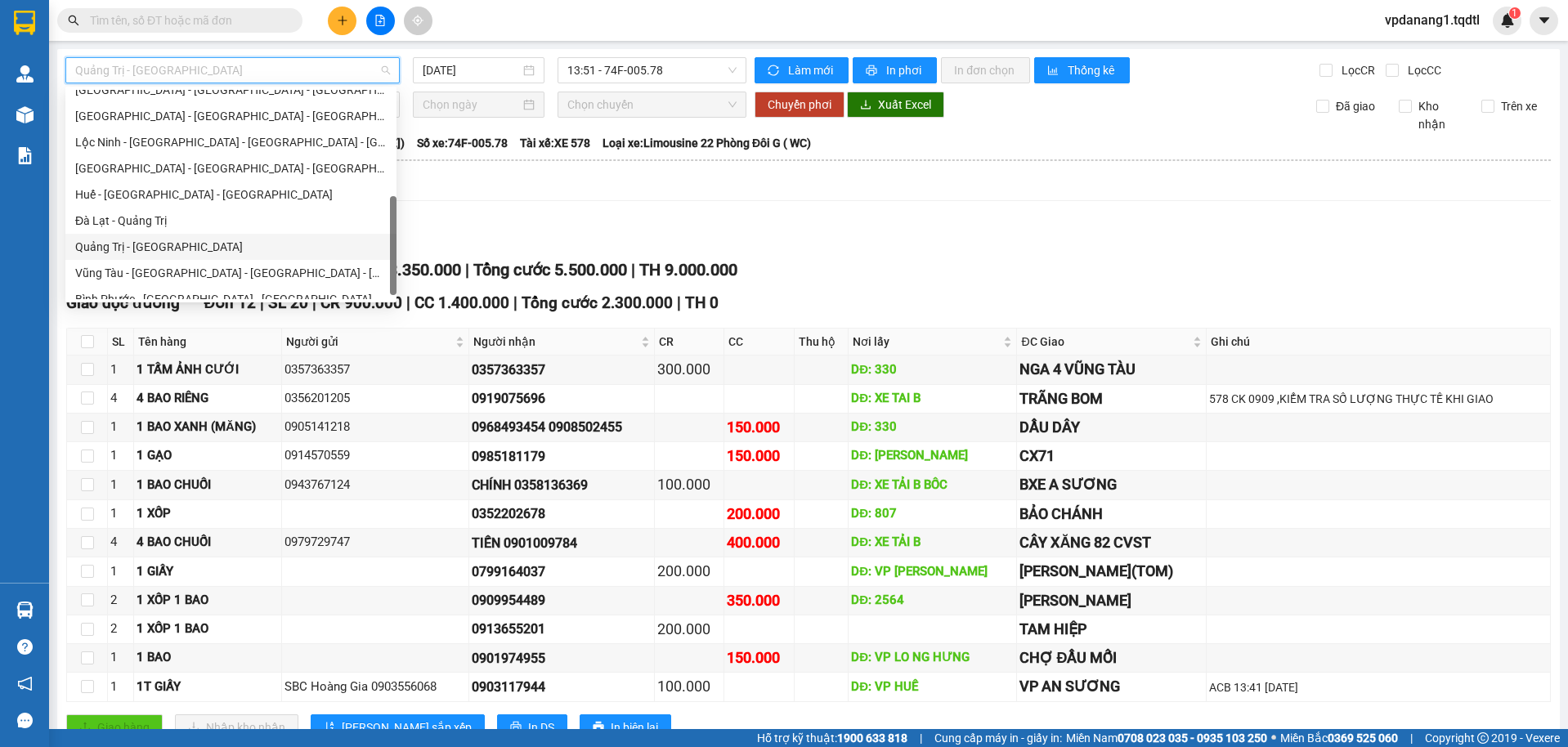
click at [172, 249] on div "Quảng Trị - [GEOGRAPHIC_DATA]" at bounding box center [231, 247] width 312 height 18
type input "[DATE]"
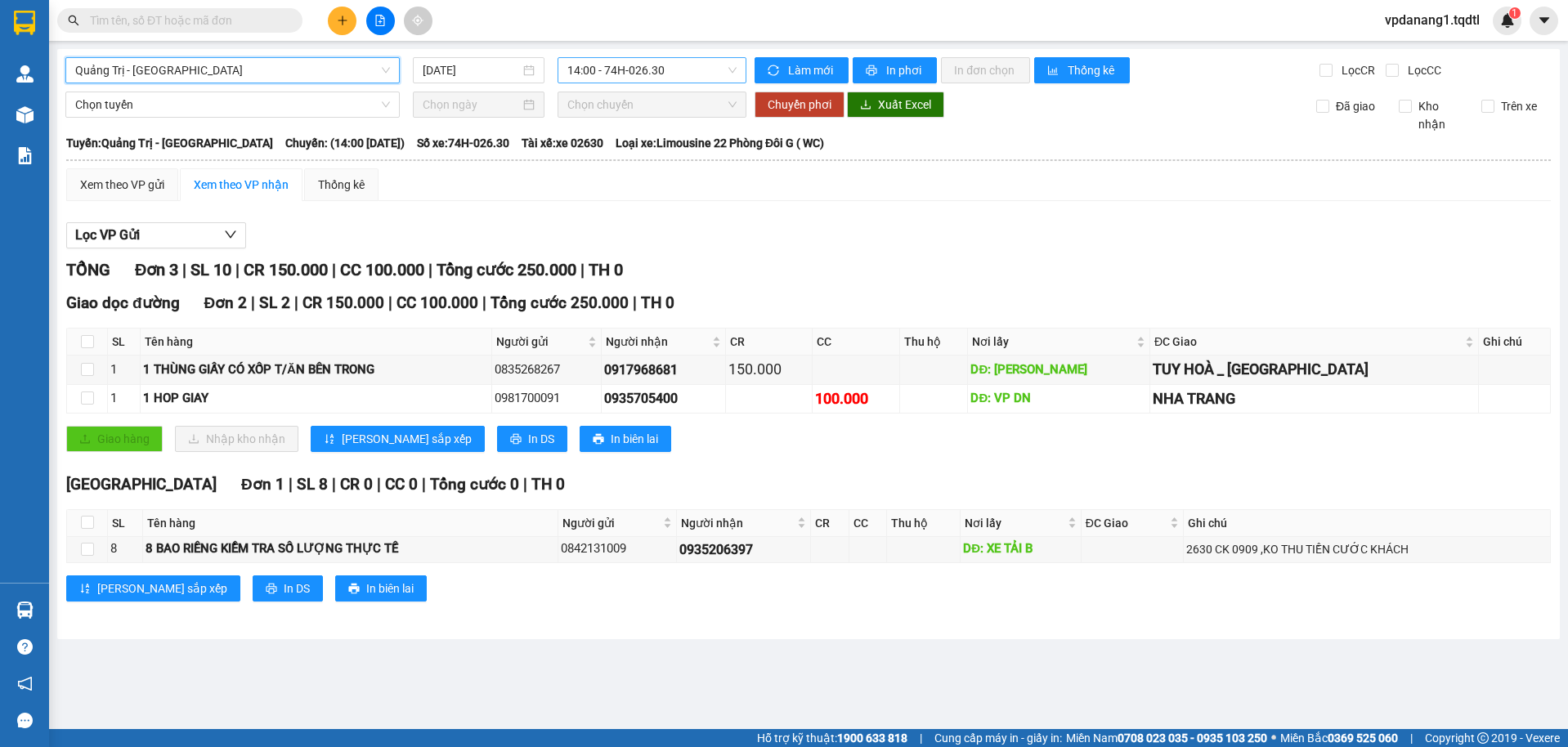
click at [687, 79] on span "14:00 - 74H-026.30" at bounding box center [652, 70] width 170 height 25
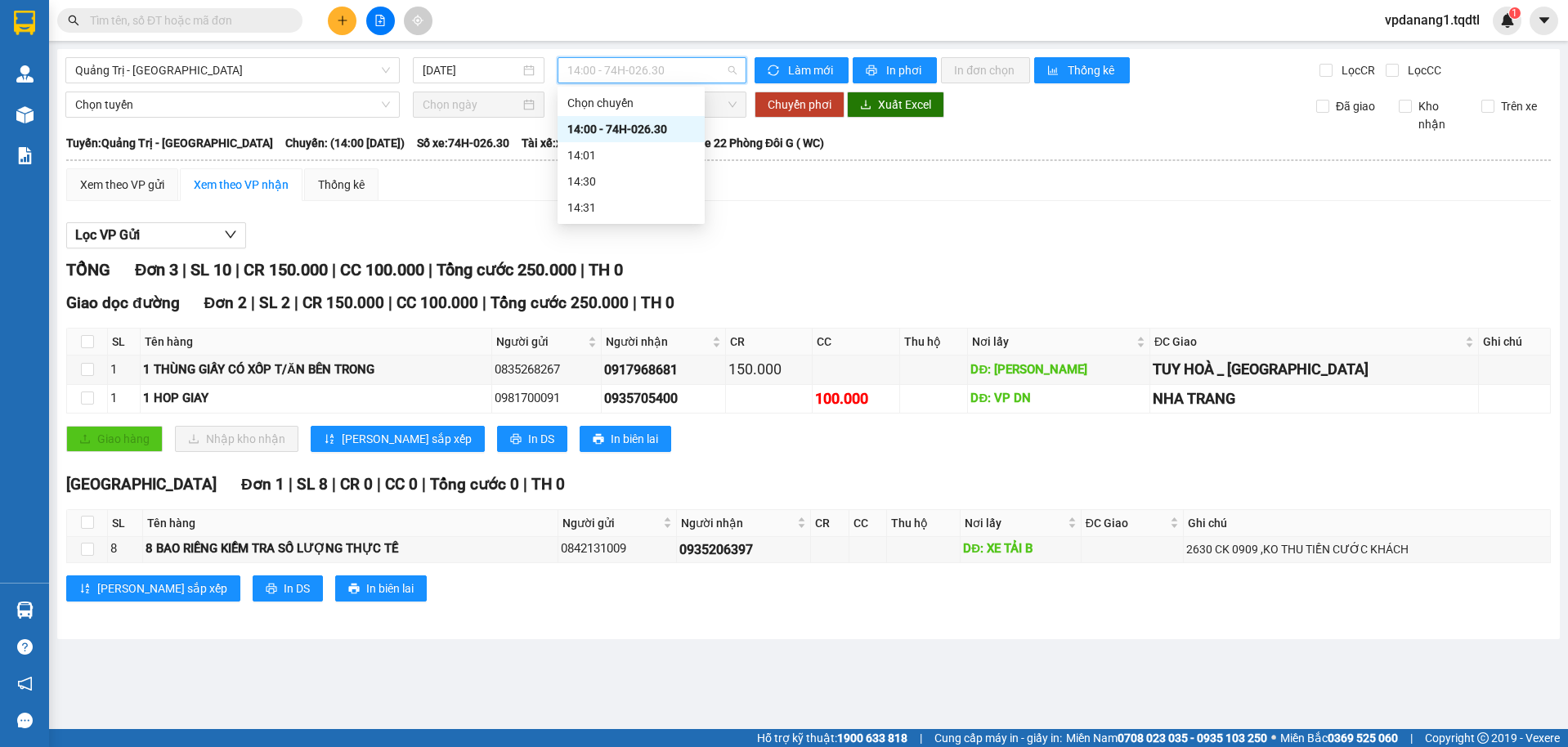
click at [676, 131] on div "14:00 - 74H-026.30" at bounding box center [631, 129] width 128 height 18
click at [887, 70] on span "In phơi" at bounding box center [905, 70] width 37 height 18
